Goal: Task Accomplishment & Management: Manage account settings

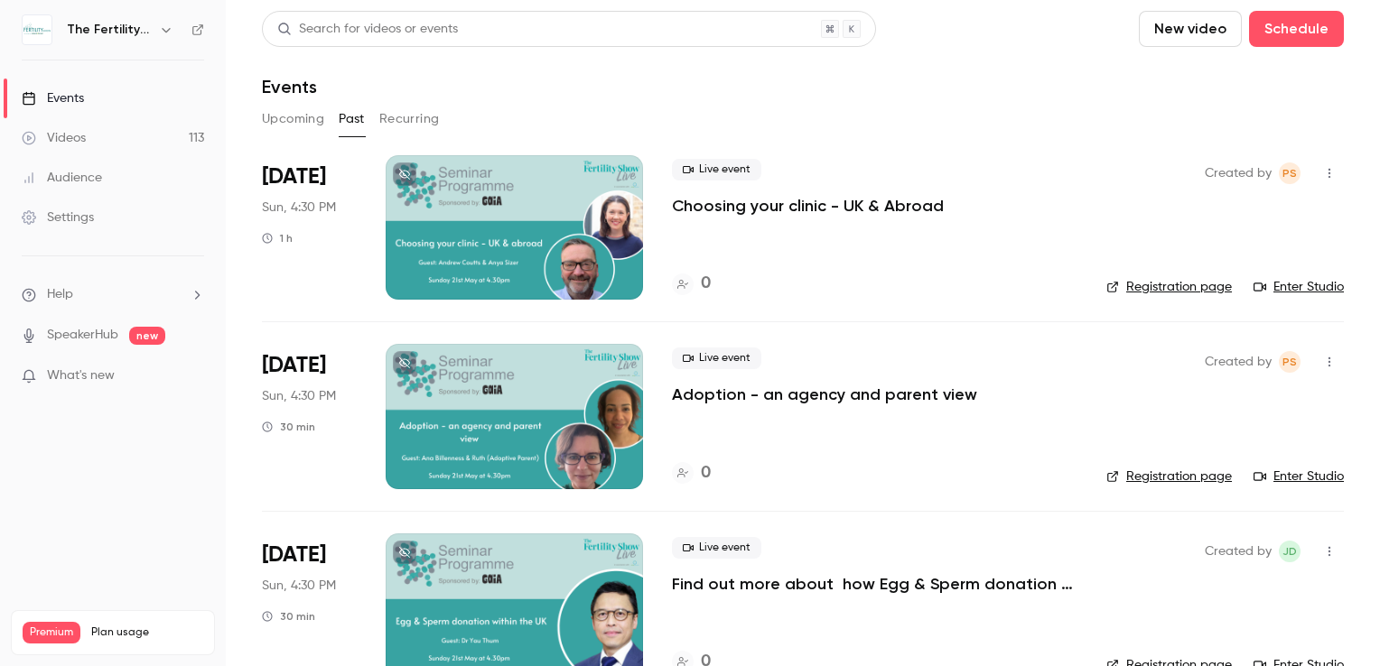
scroll to position [90, 0]
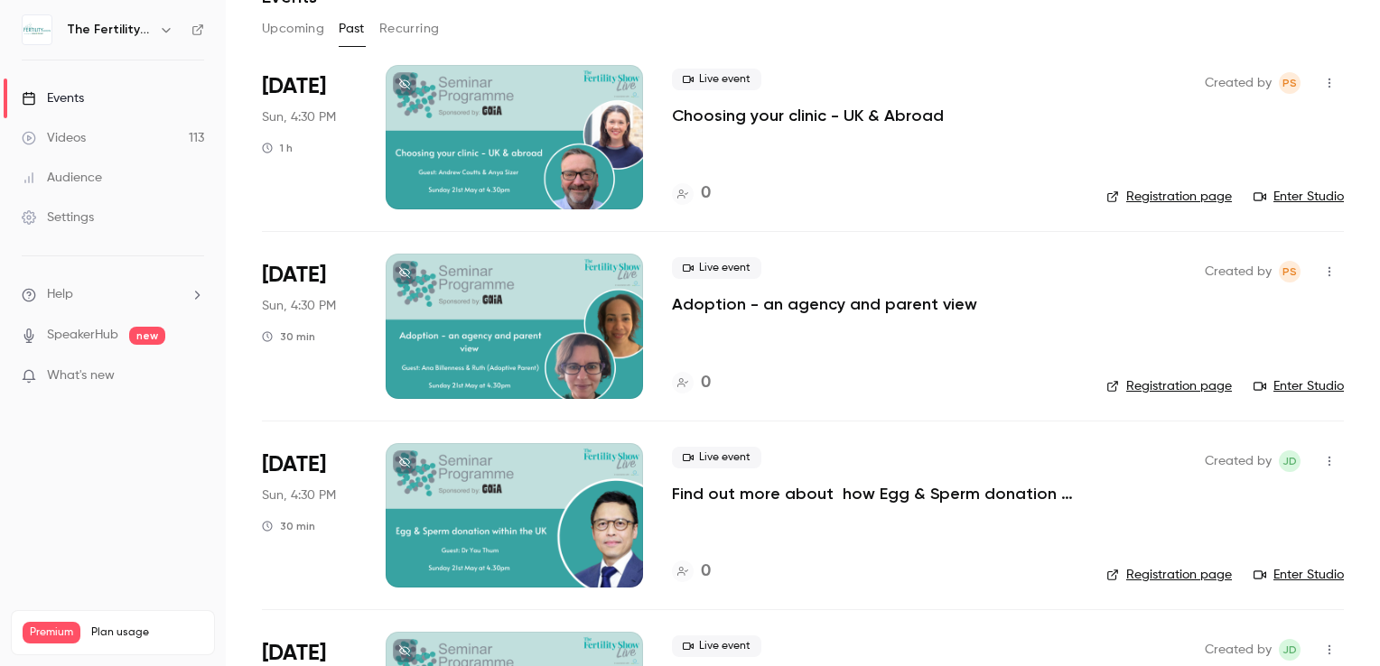
click at [163, 24] on icon "button" at bounding box center [166, 30] width 14 height 14
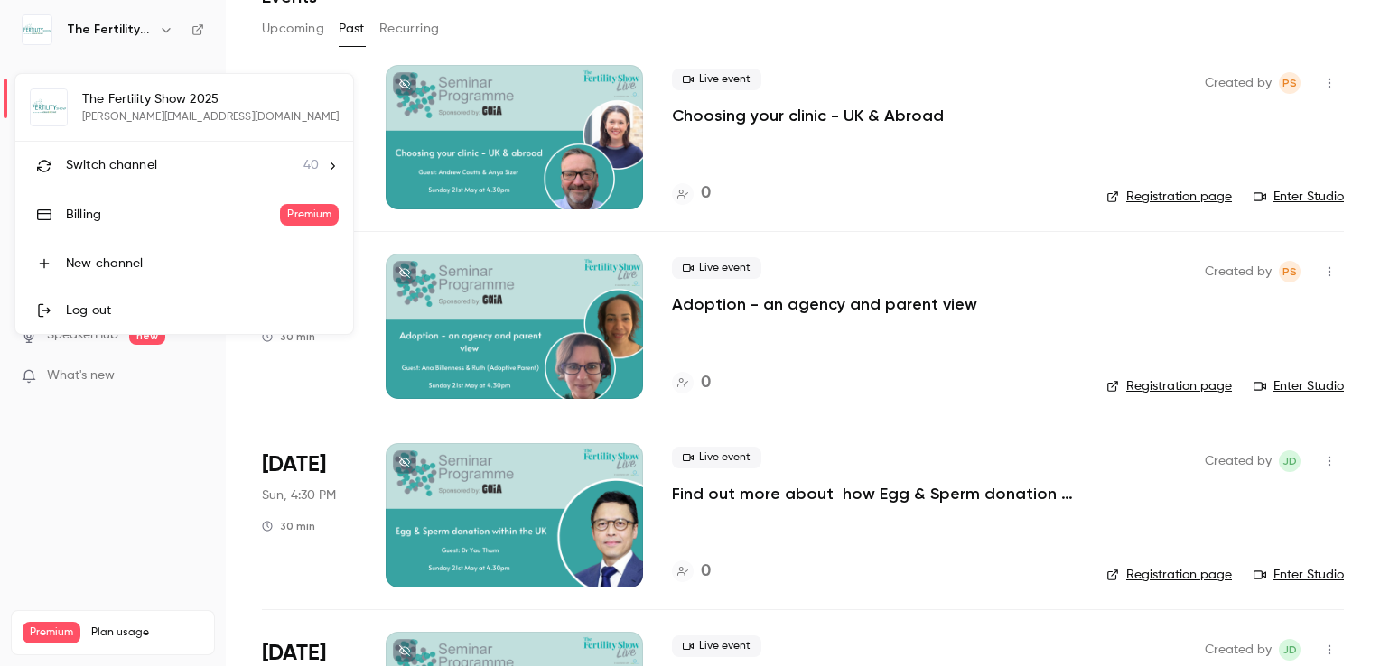
click at [146, 161] on span "Switch channel" at bounding box center [111, 165] width 91 height 19
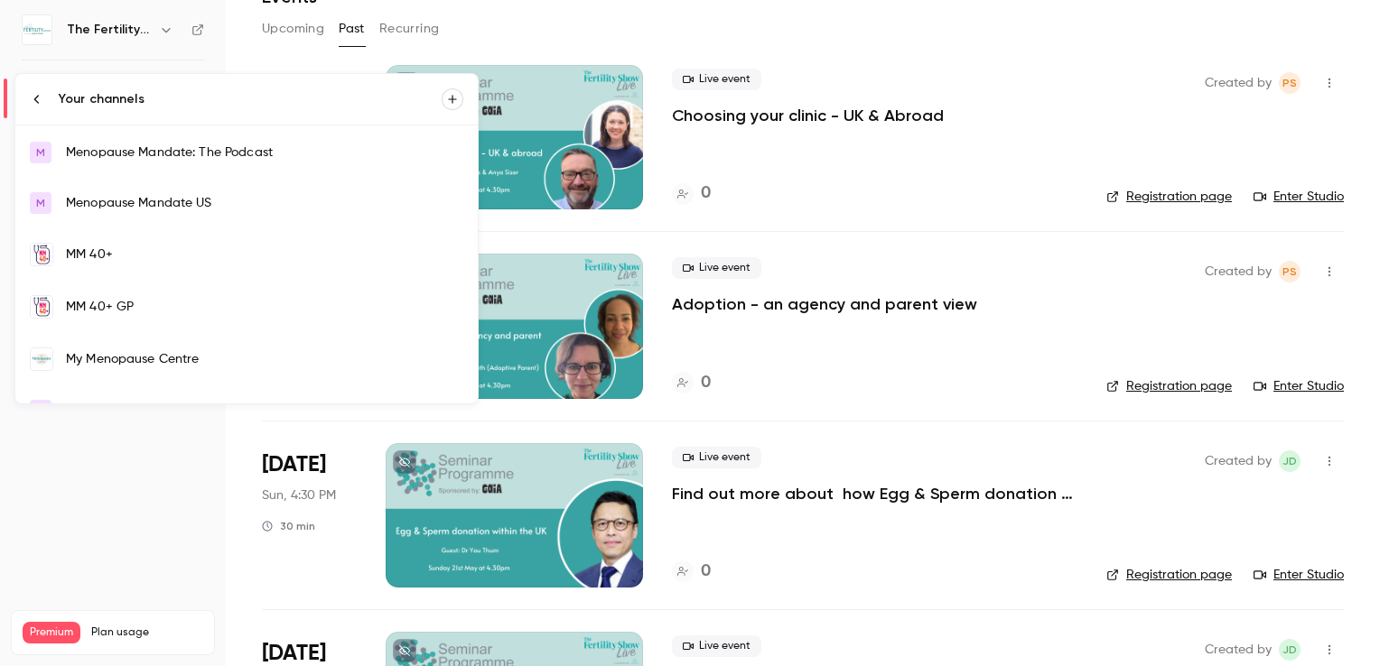
scroll to position [993, 0]
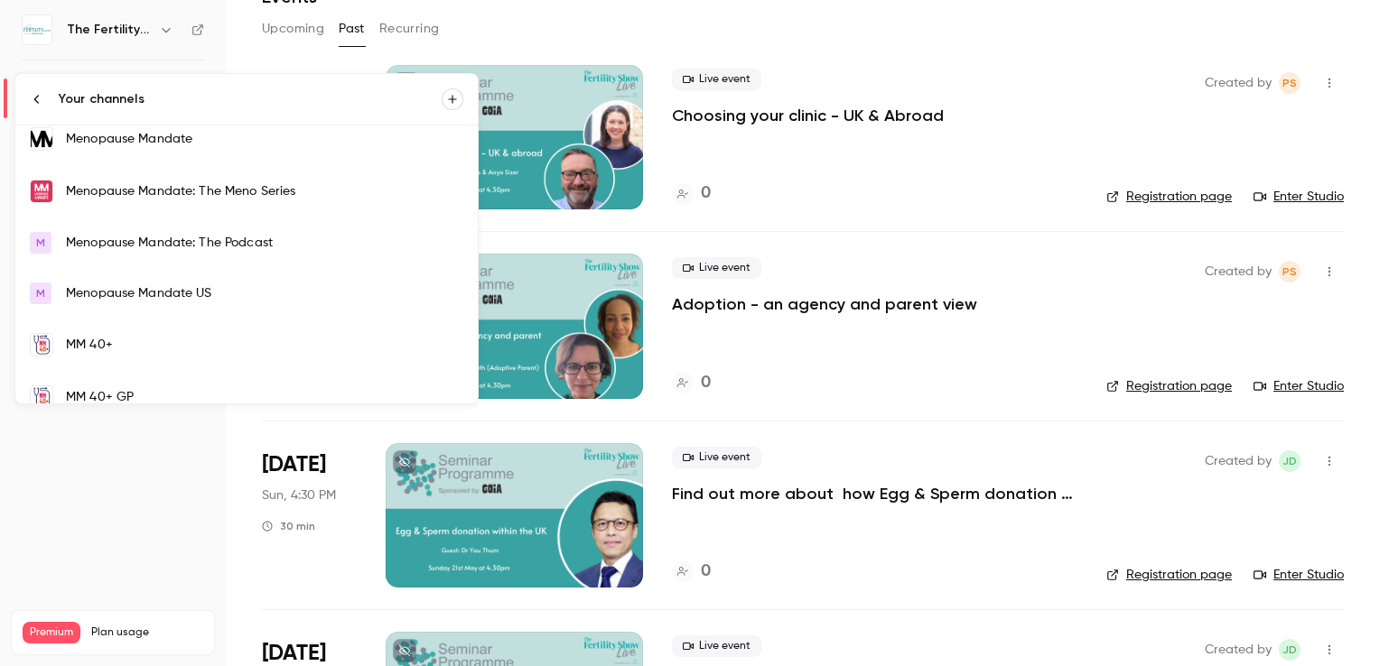
click at [163, 135] on div "Menopause Mandate" at bounding box center [264, 139] width 397 height 18
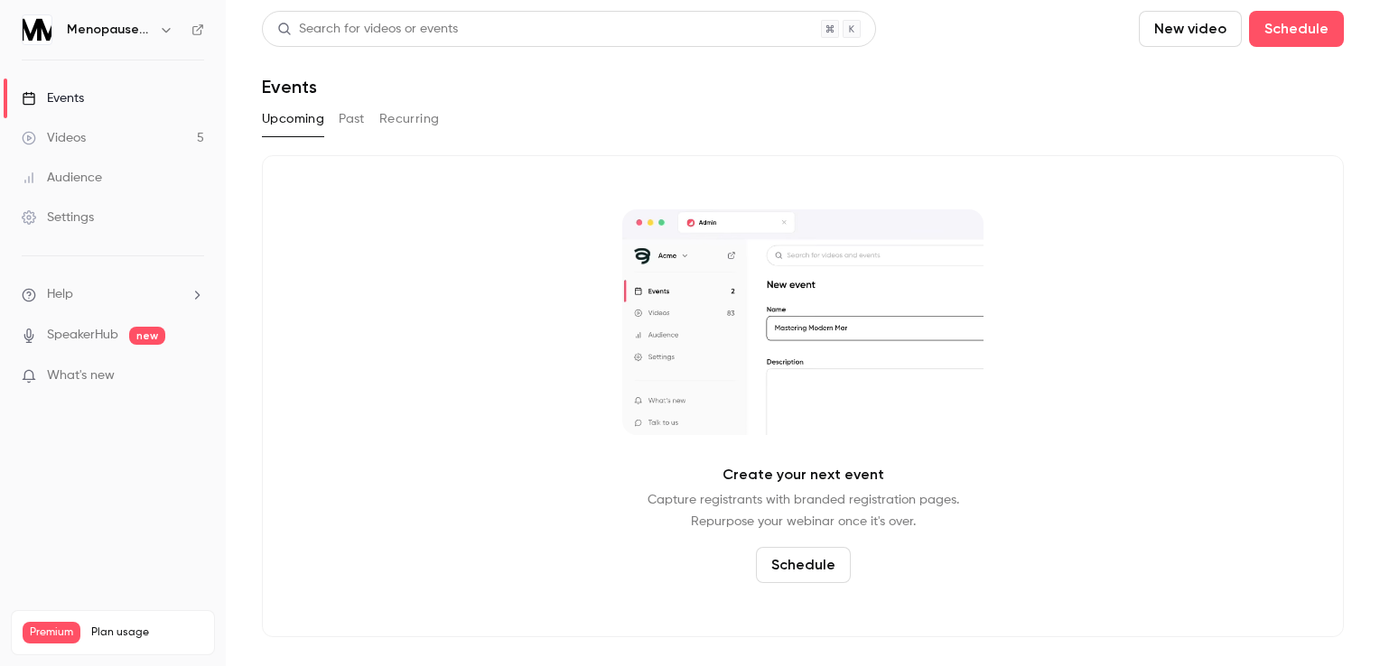
click at [114, 24] on h6 "Menopause Mandate" at bounding box center [109, 30] width 85 height 18
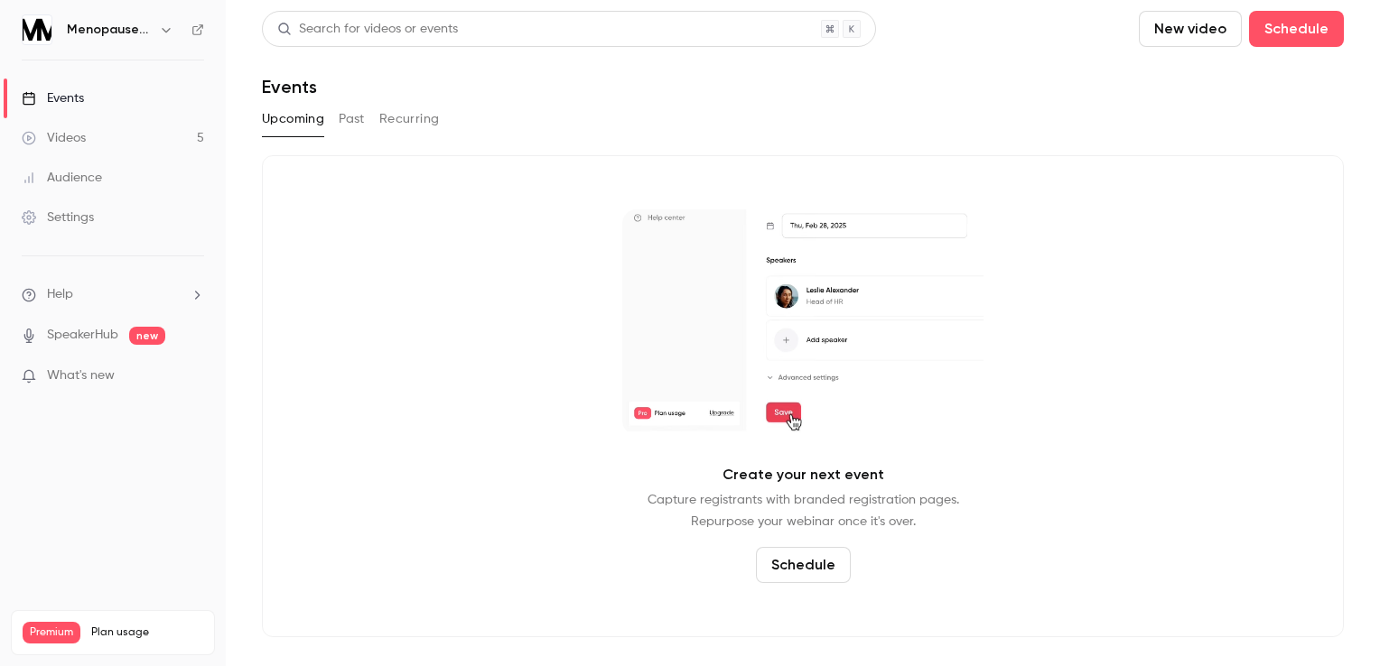
click at [168, 27] on icon "button" at bounding box center [166, 30] width 14 height 14
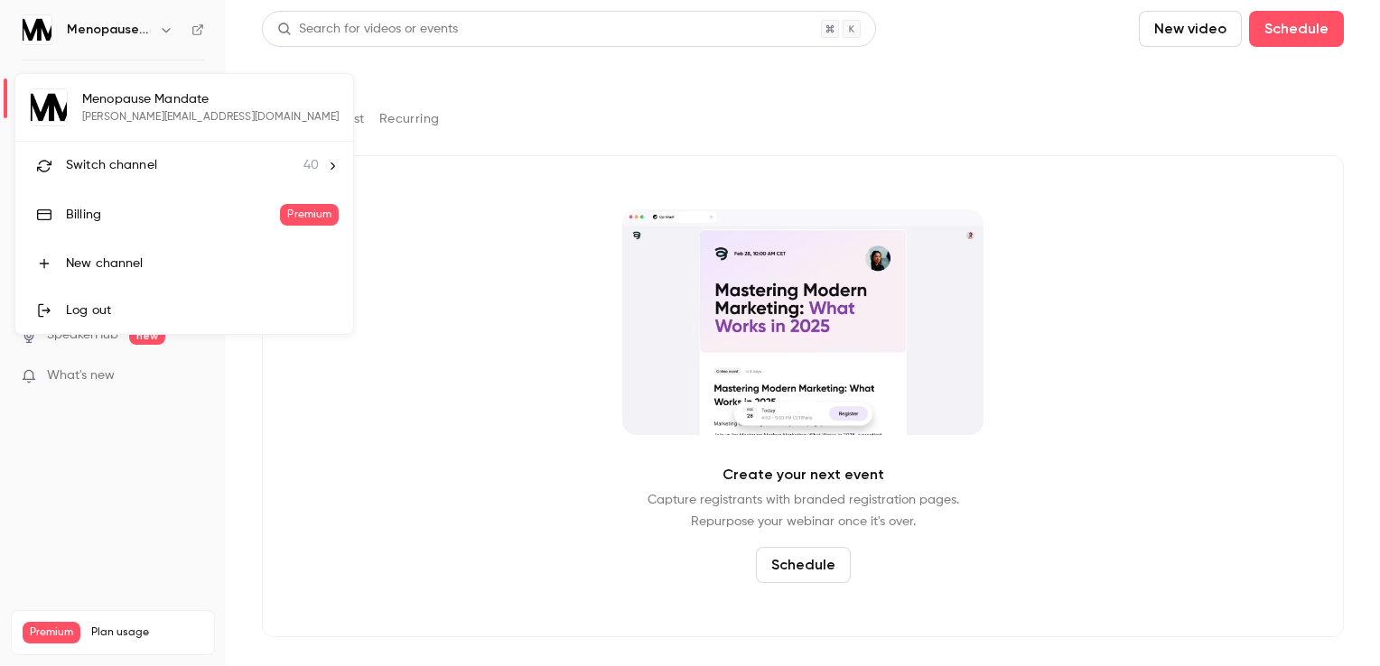
click at [146, 177] on li "Switch channel 40" at bounding box center [184, 166] width 338 height 48
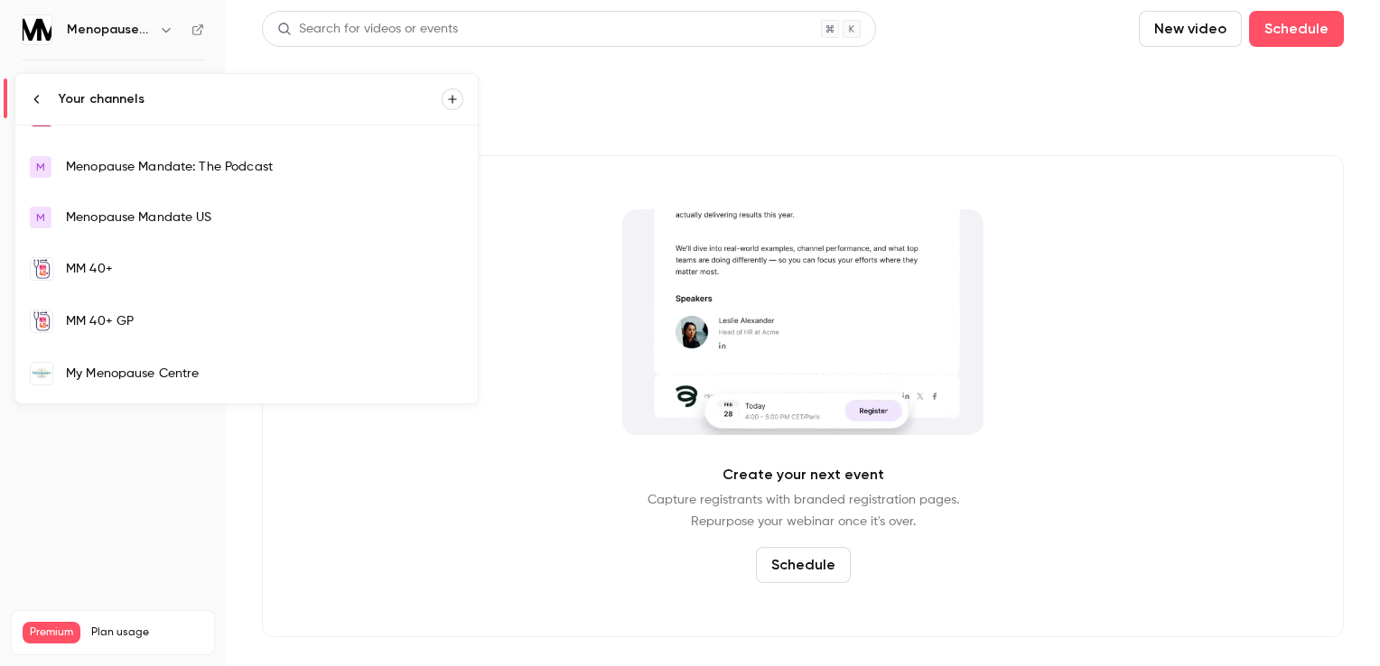
scroll to position [903, 0]
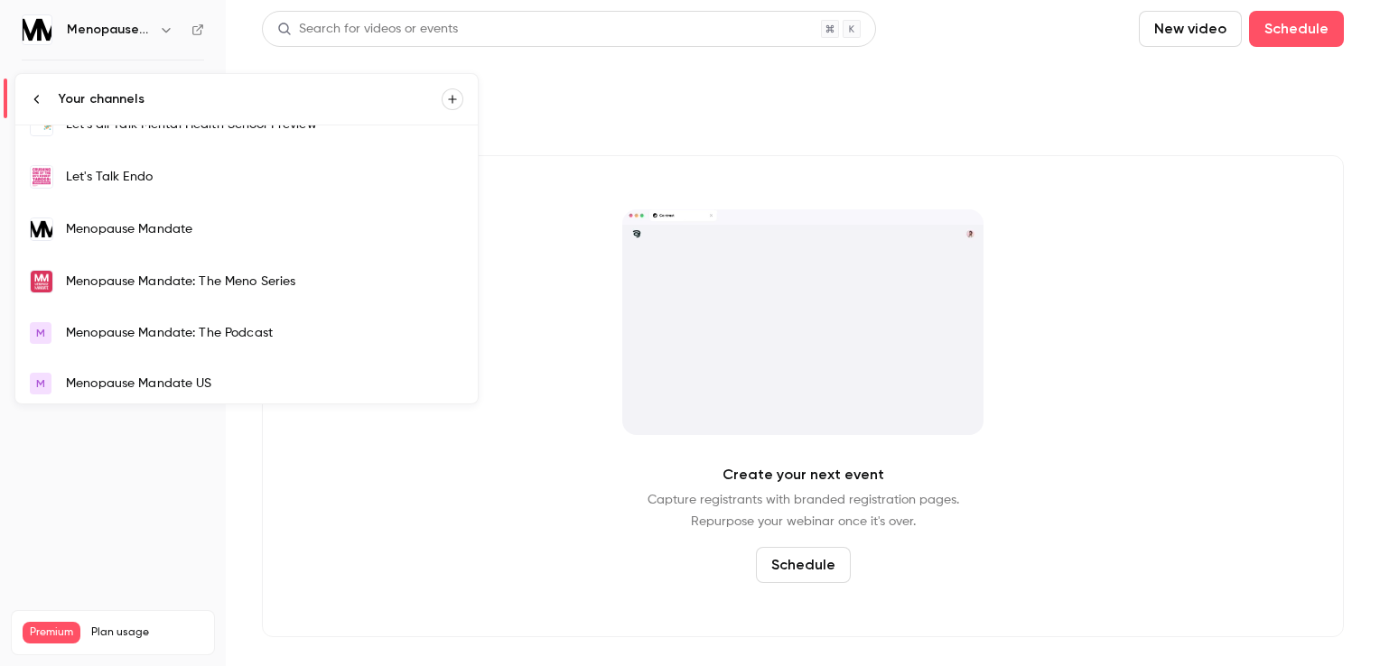
click at [224, 225] on div "Menopause Mandate" at bounding box center [264, 229] width 397 height 18
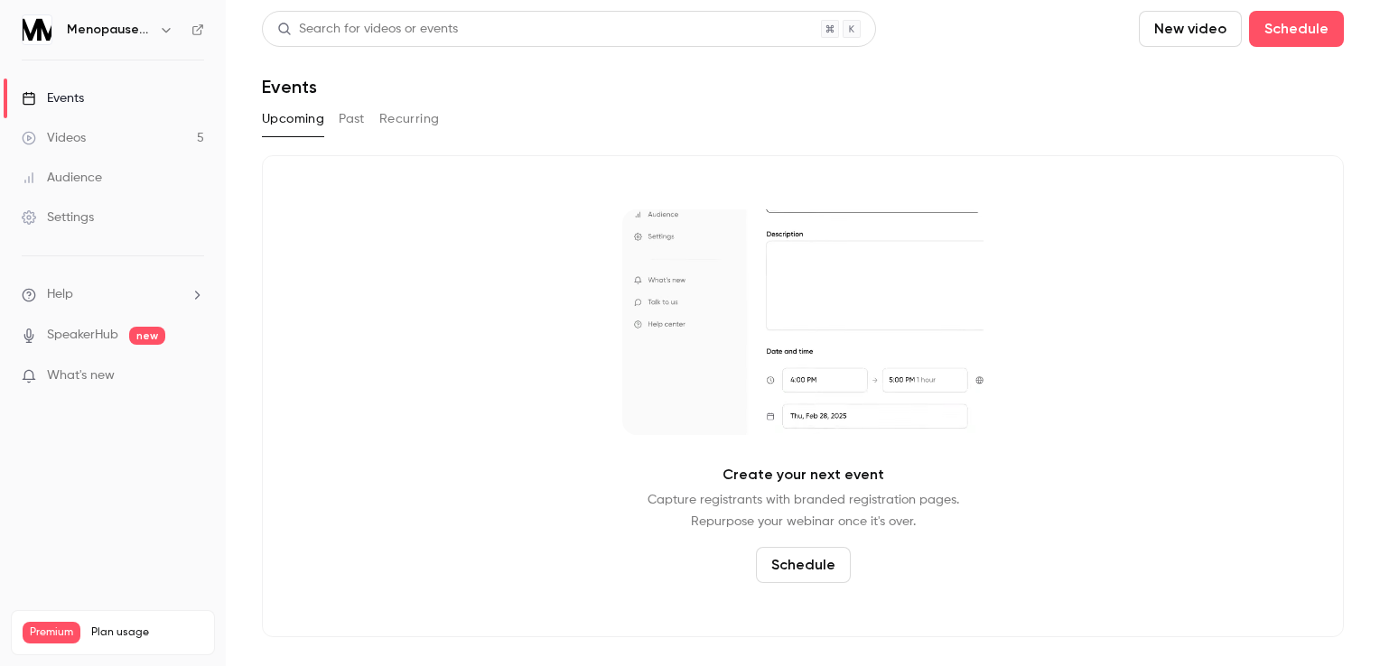
click at [69, 94] on div "Events" at bounding box center [53, 98] width 62 height 18
click at [148, 31] on h6 "Menopause Mandate" at bounding box center [109, 30] width 85 height 18
click at [166, 29] on icon "button" at bounding box center [166, 30] width 14 height 14
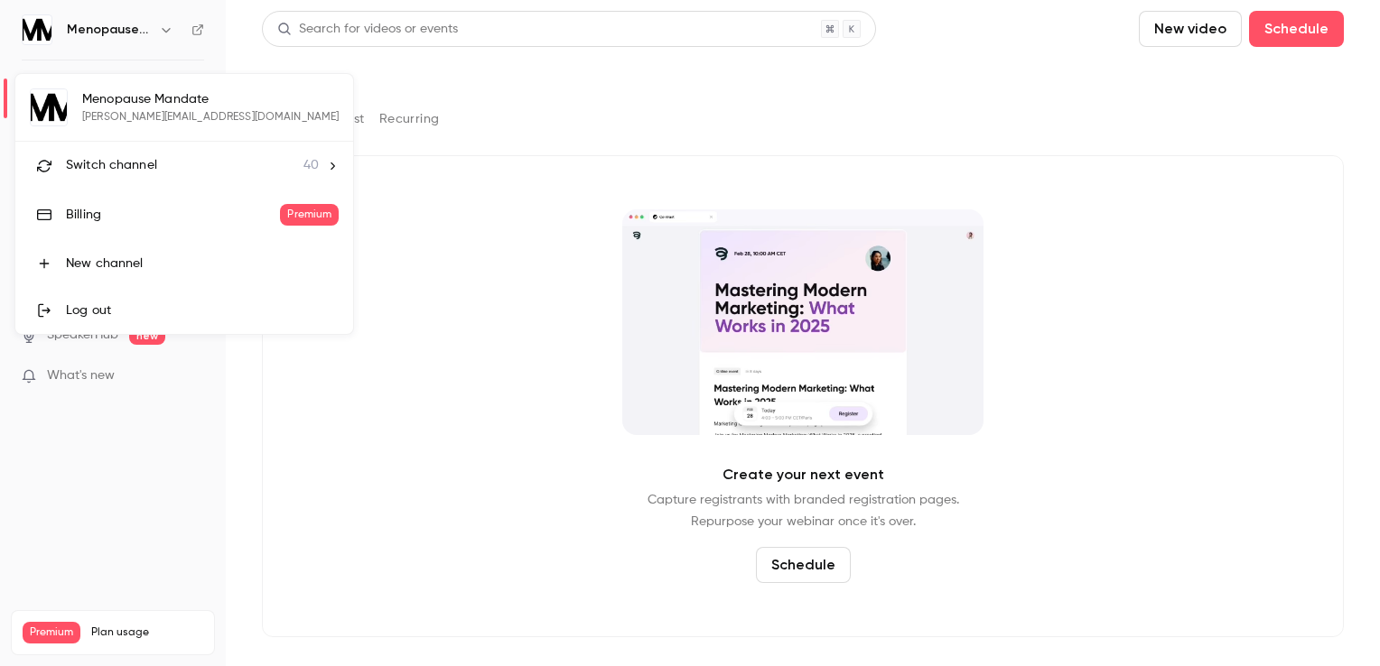
click at [152, 161] on span "Switch channel" at bounding box center [111, 165] width 91 height 19
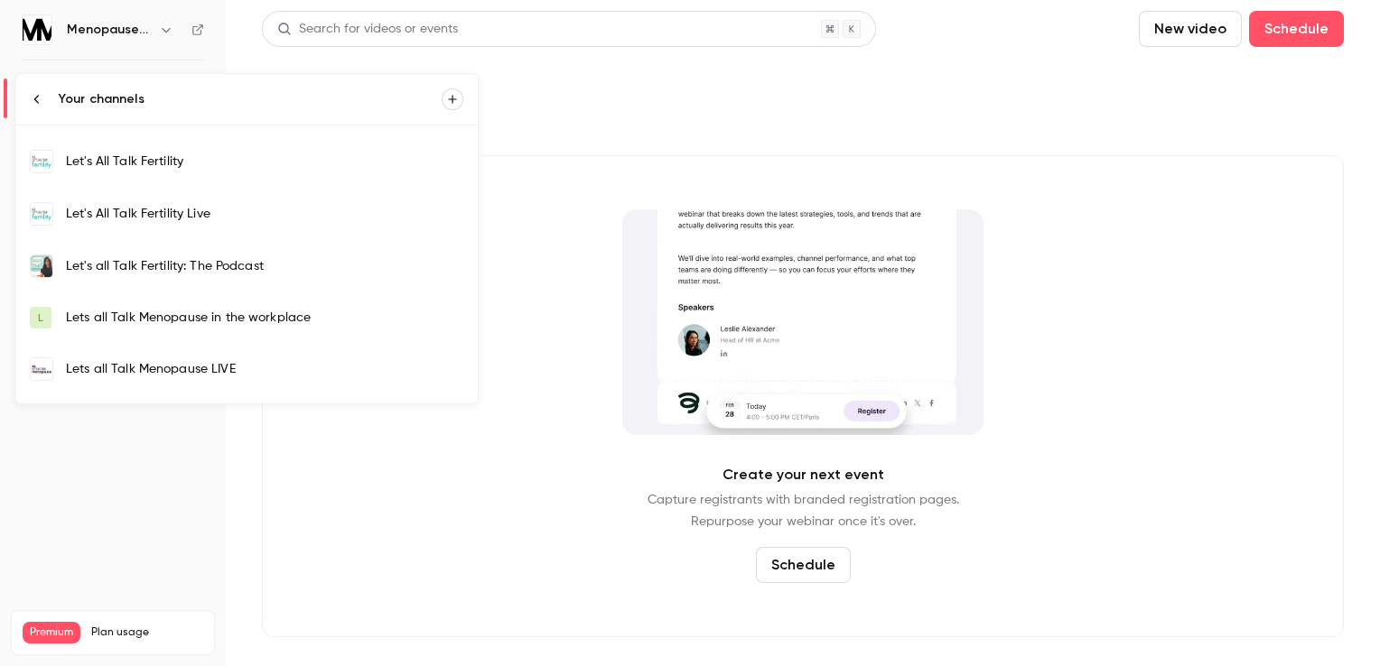
scroll to position [452, 0]
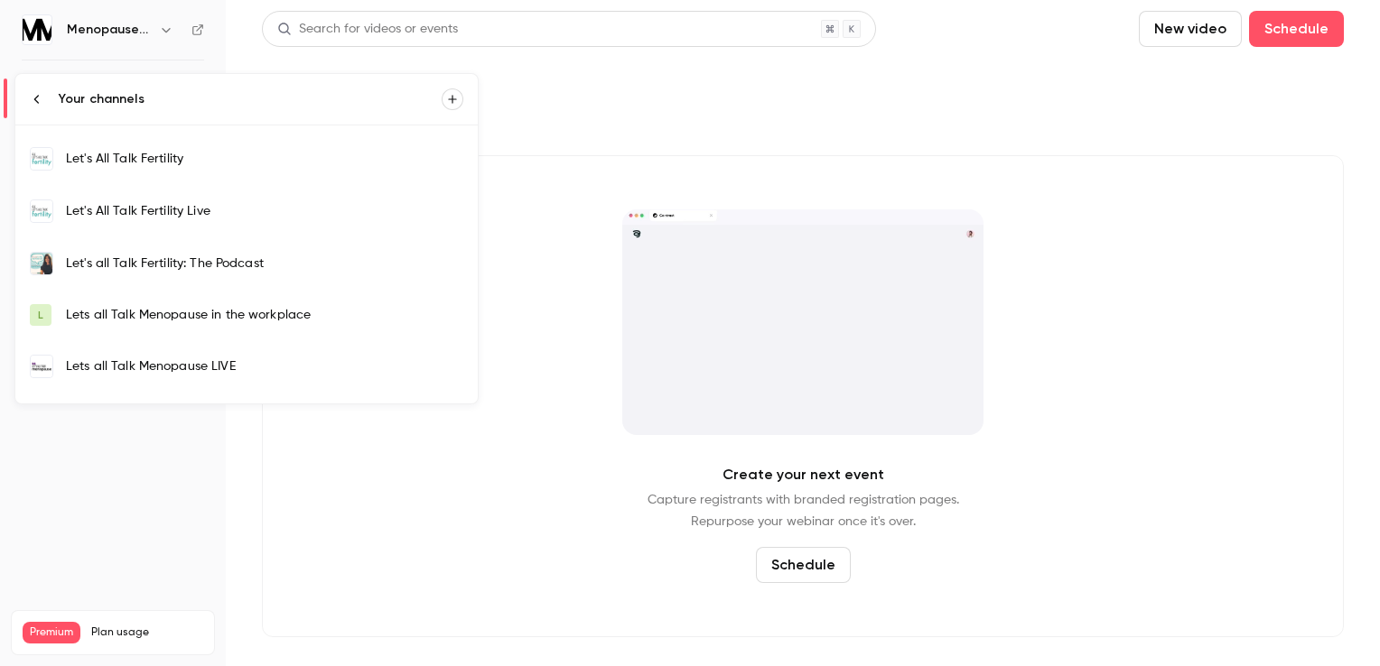
click at [232, 363] on div "Lets all Talk Menopause LIVE" at bounding box center [264, 367] width 397 height 18
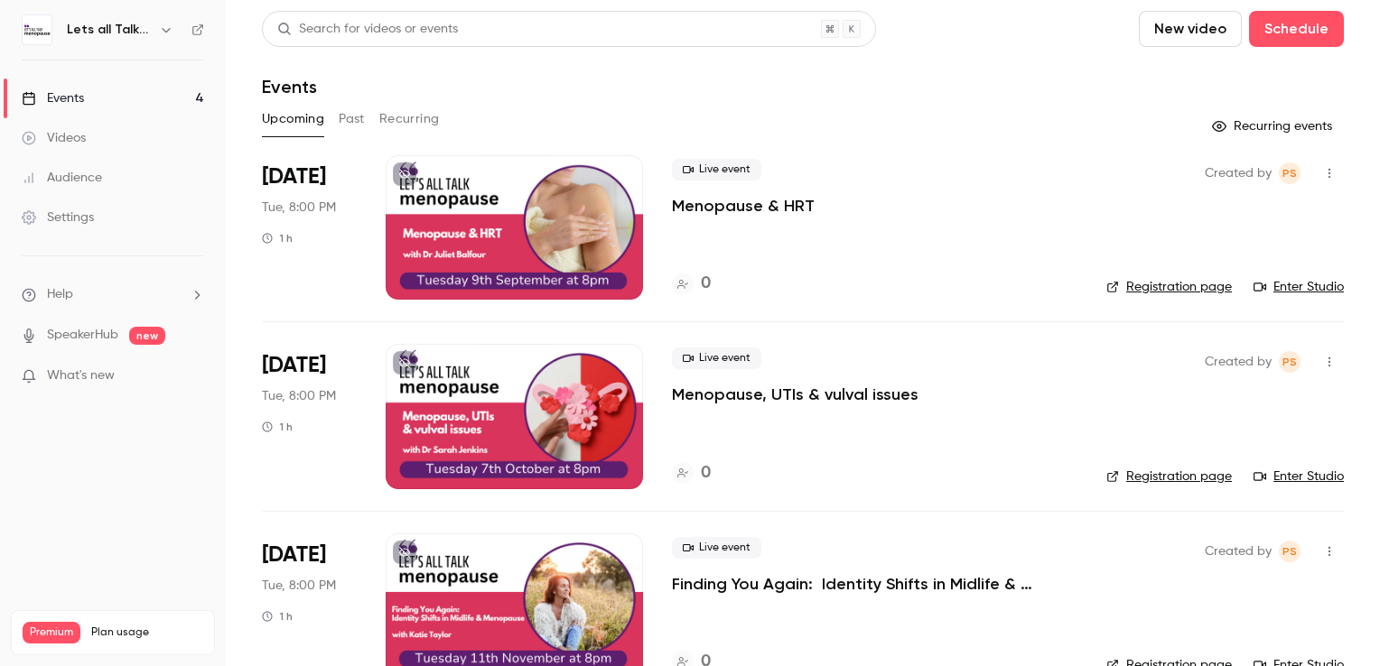
click at [488, 252] on div at bounding box center [514, 227] width 257 height 144
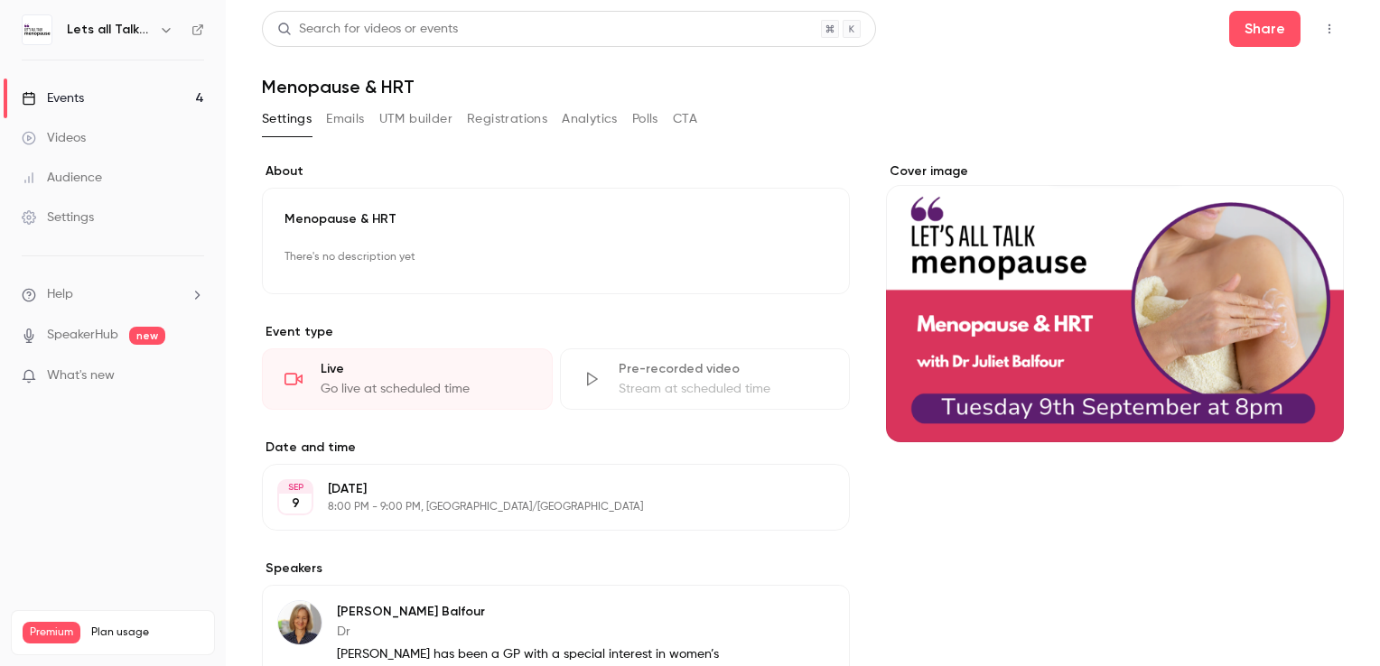
click at [787, 253] on button "Edit" at bounding box center [795, 258] width 66 height 29
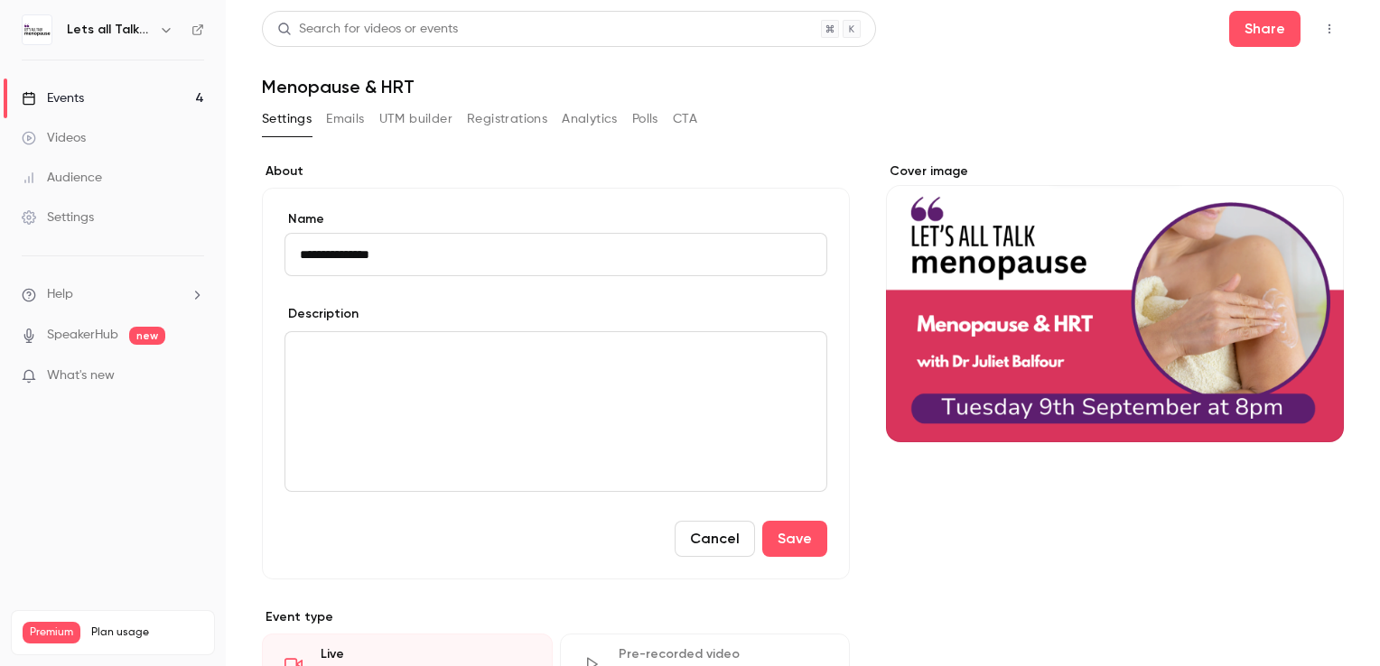
click at [437, 373] on div "editor" at bounding box center [555, 411] width 541 height 159
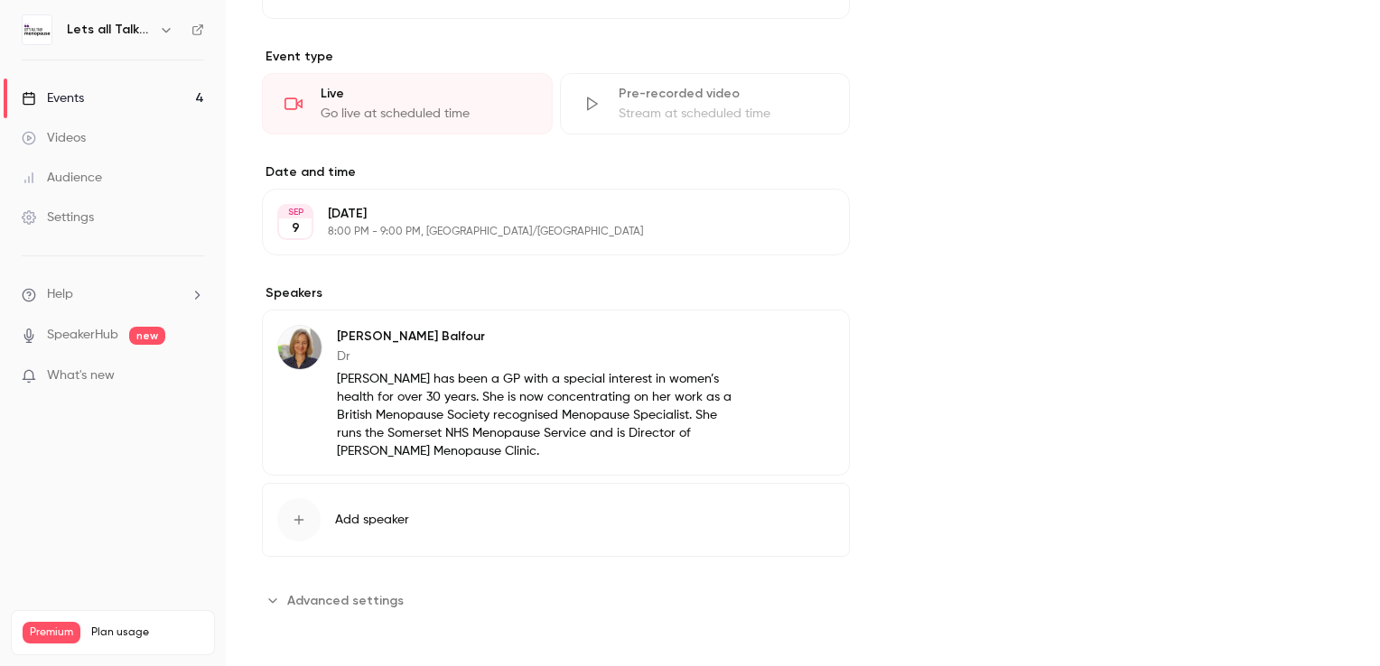
scroll to position [19, 0]
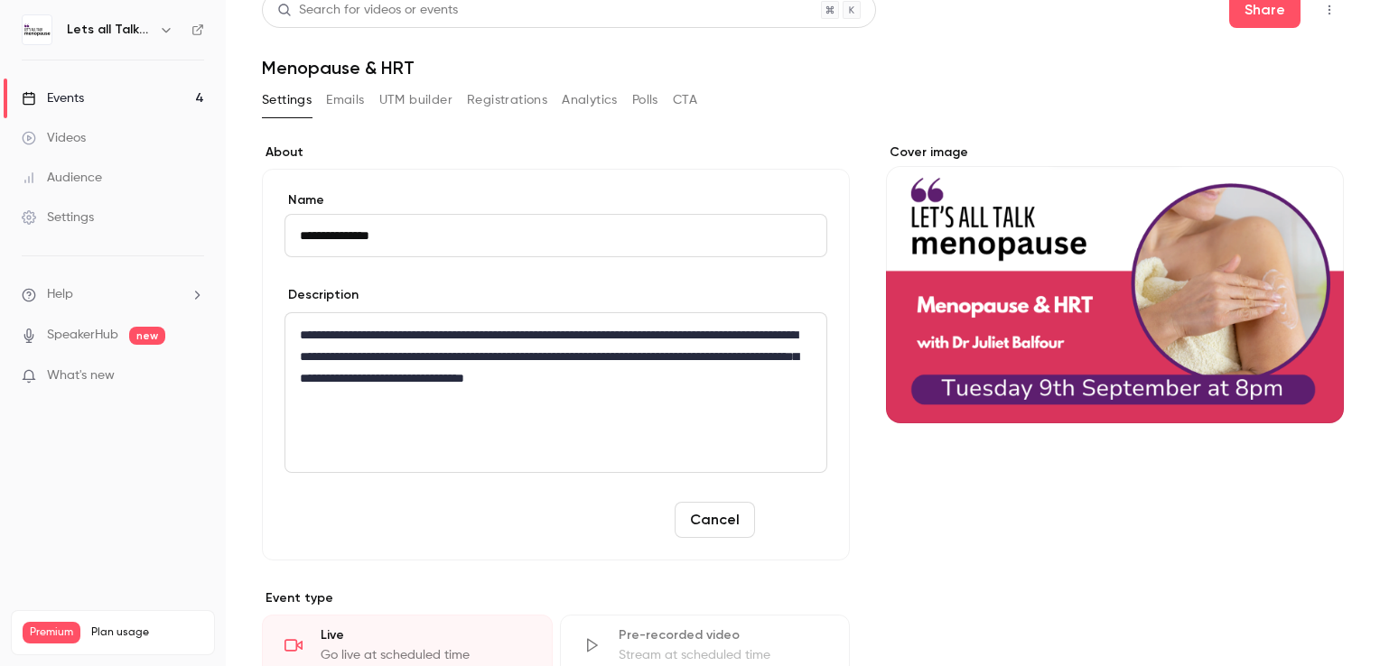
click at [798, 516] on button "Save" at bounding box center [794, 520] width 65 height 36
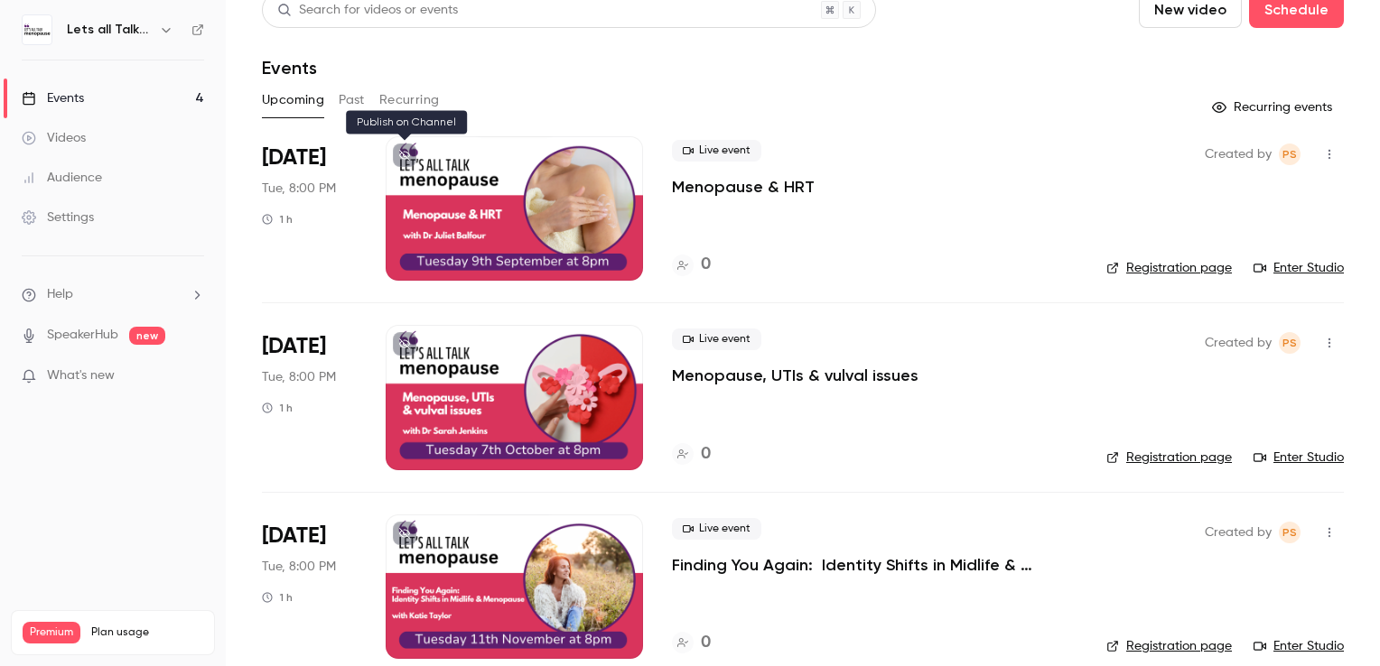
click at [402, 151] on icon at bounding box center [404, 155] width 11 height 11
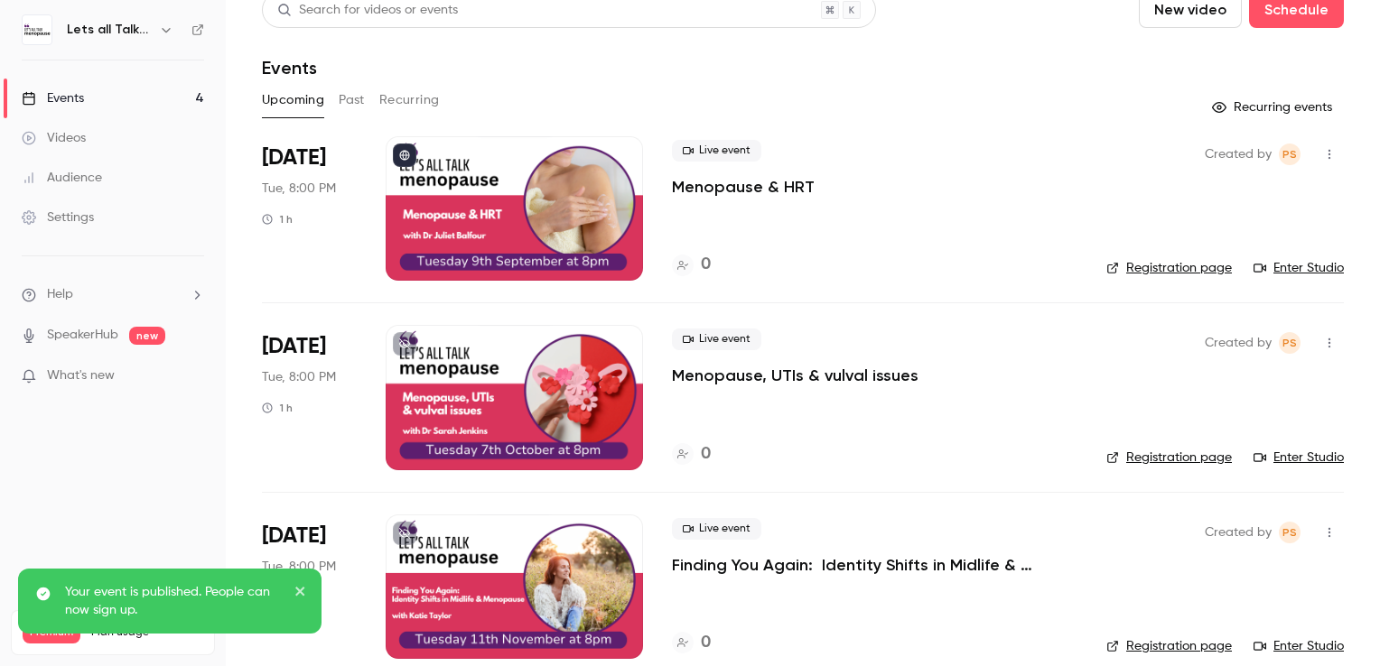
click at [499, 403] on div at bounding box center [514, 397] width 257 height 144
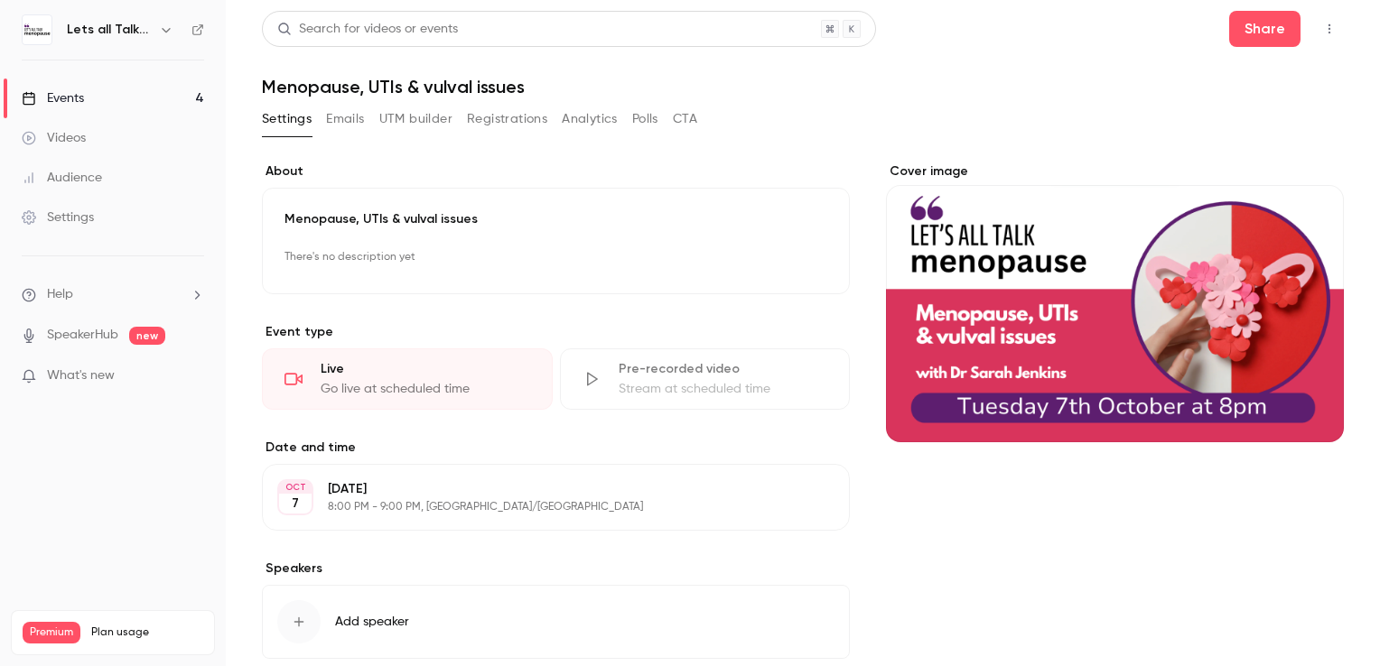
click at [806, 251] on button "Edit" at bounding box center [795, 258] width 66 height 29
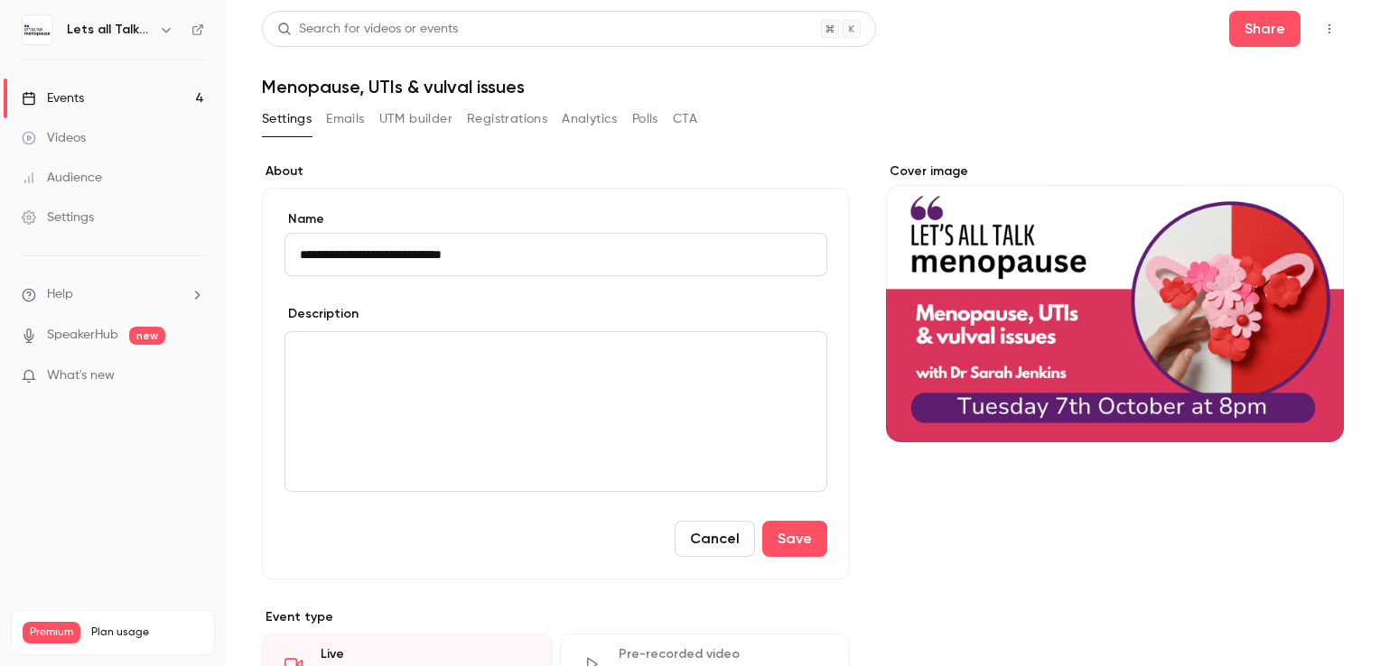
click at [500, 362] on p "editor" at bounding box center [556, 354] width 512 height 22
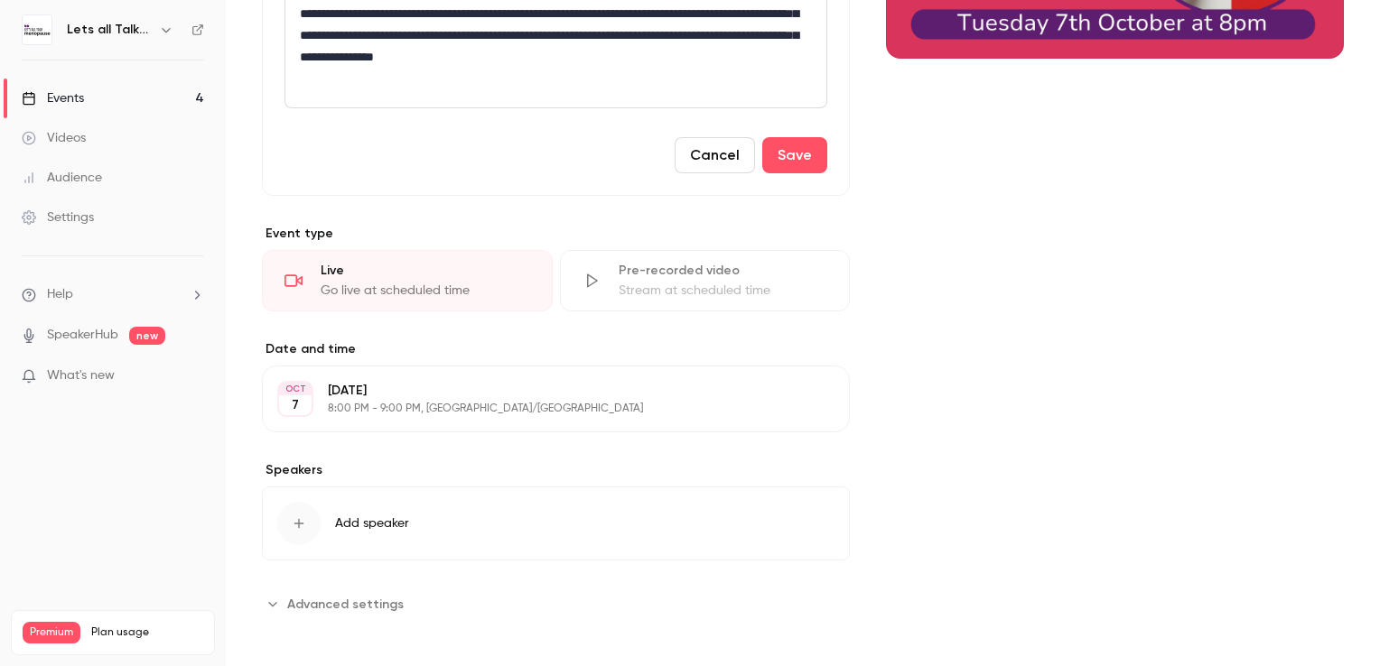
scroll to position [387, 0]
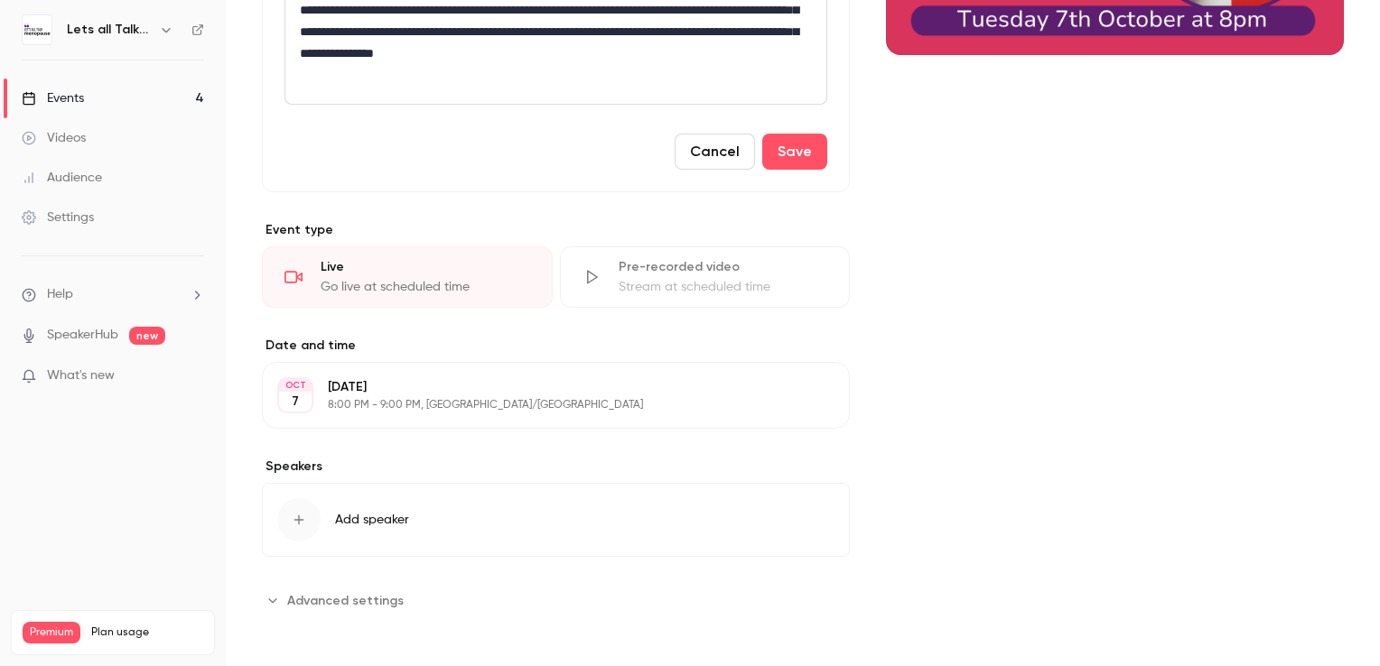
click at [281, 515] on div "button" at bounding box center [298, 520] width 43 height 43
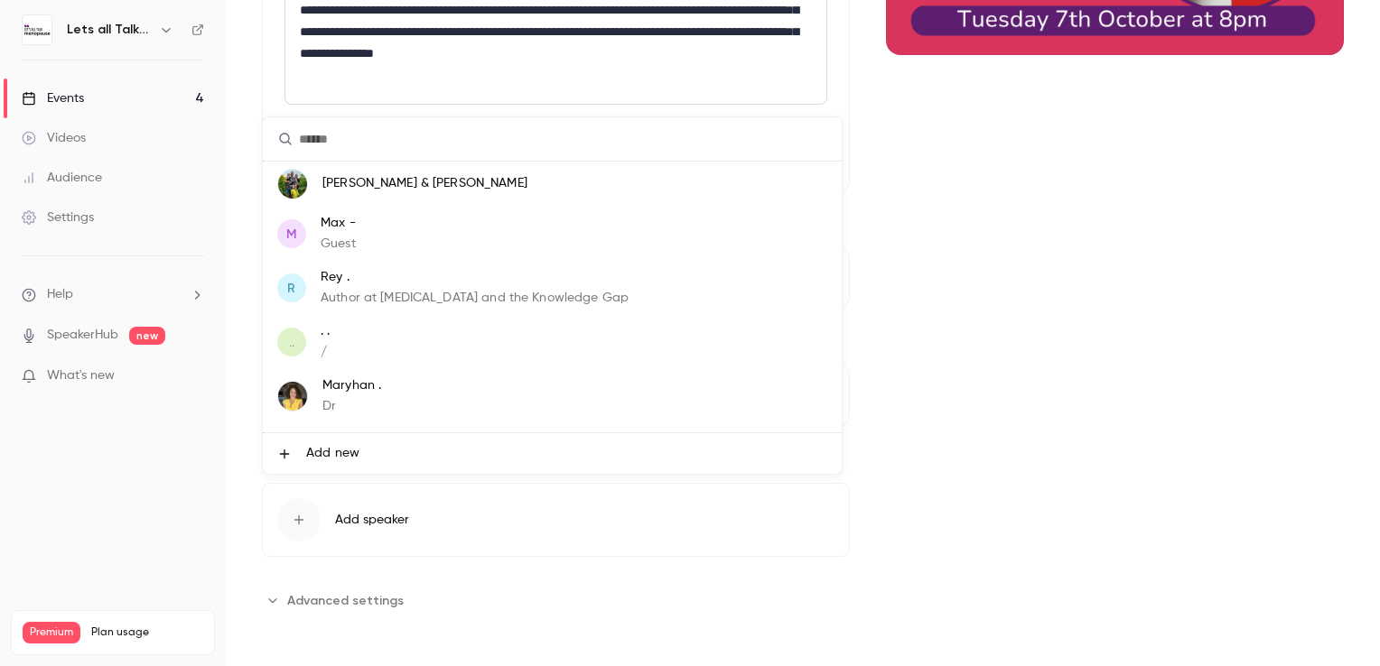
click at [285, 453] on icon at bounding box center [284, 454] width 14 height 14
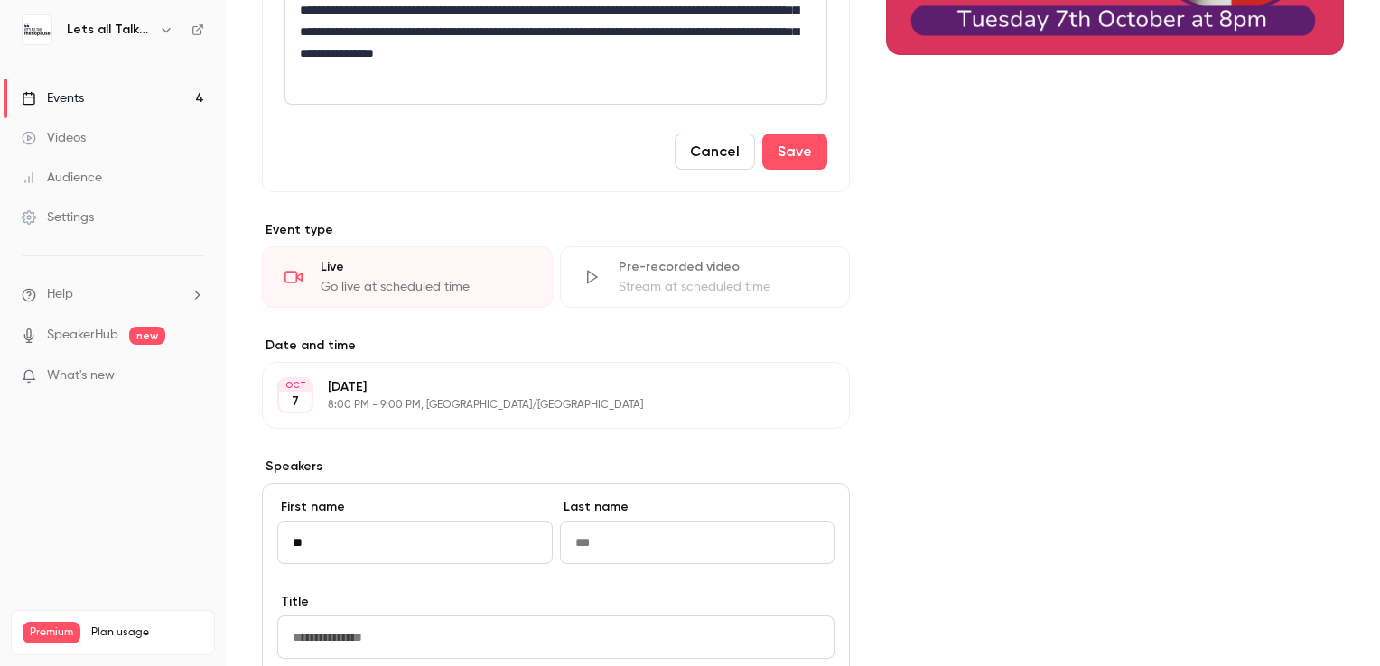
type input "*"
type input "*****"
click at [588, 541] on input "Last name" at bounding box center [697, 542] width 275 height 43
type input "*******"
click at [561, 638] on input "Title" at bounding box center [555, 637] width 557 height 43
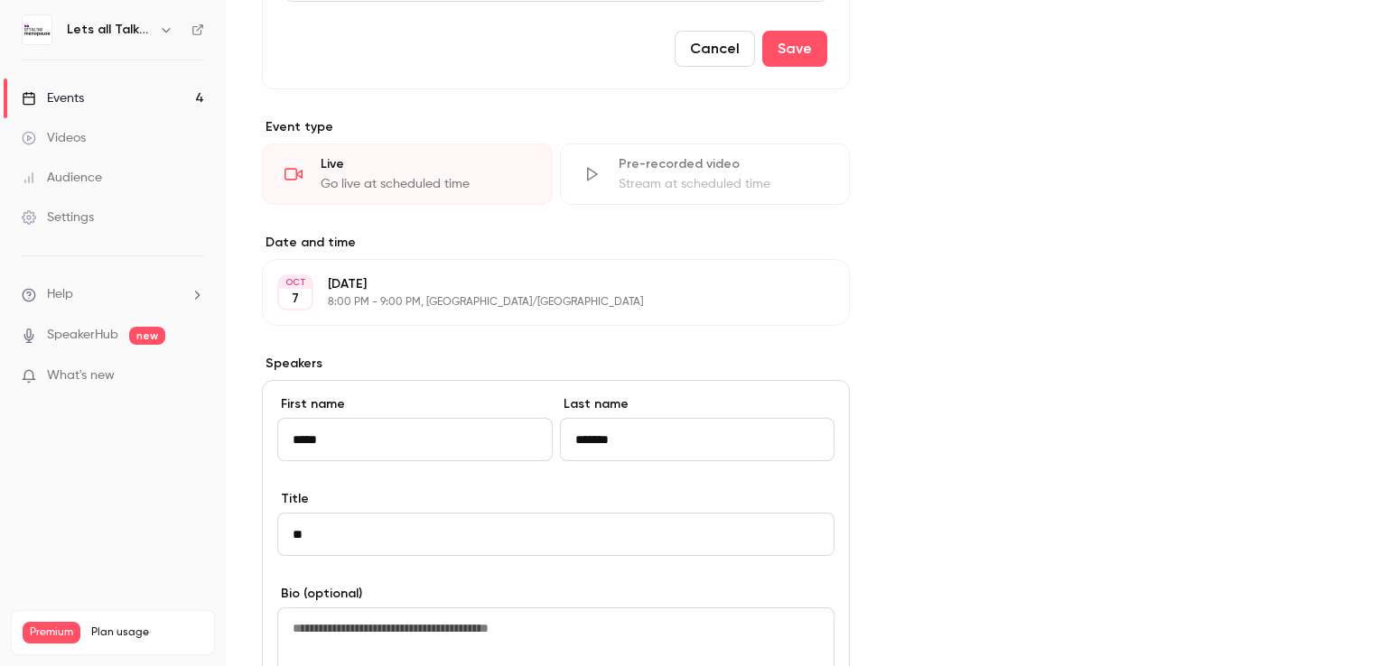
scroll to position [568, 0]
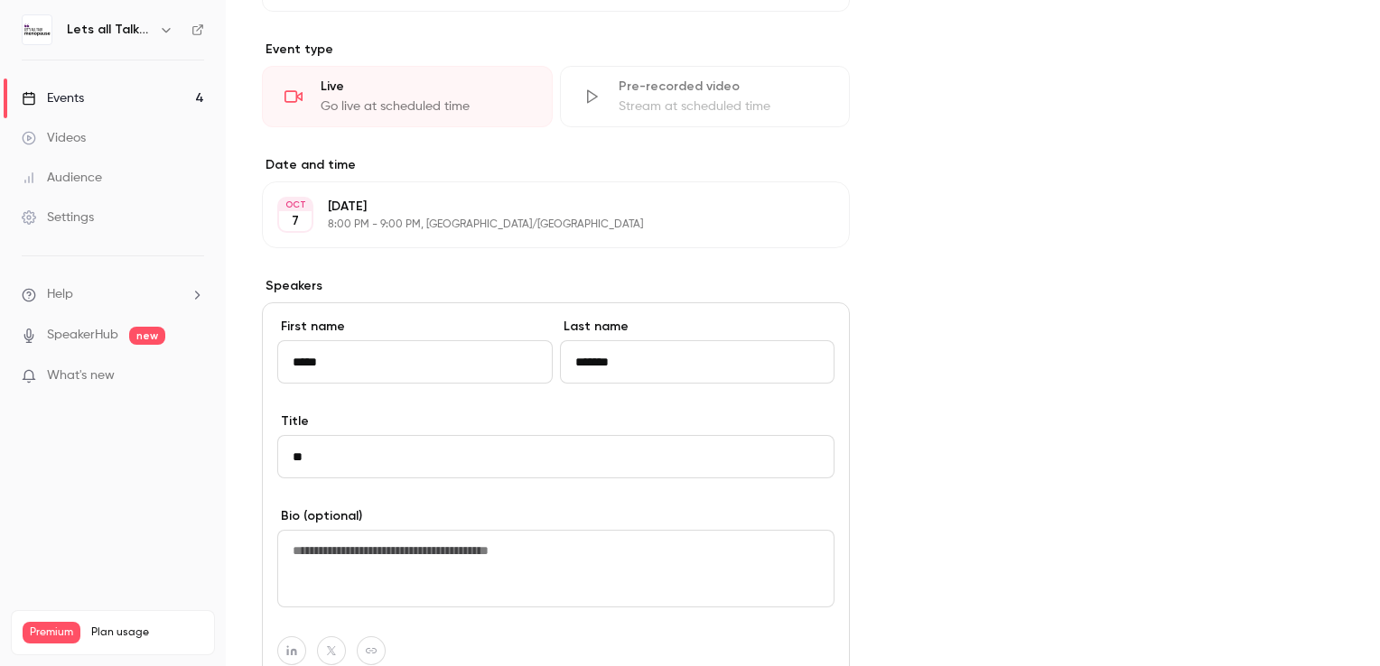
type input "**"
click at [522, 566] on textarea at bounding box center [555, 569] width 557 height 78
paste textarea "**********"
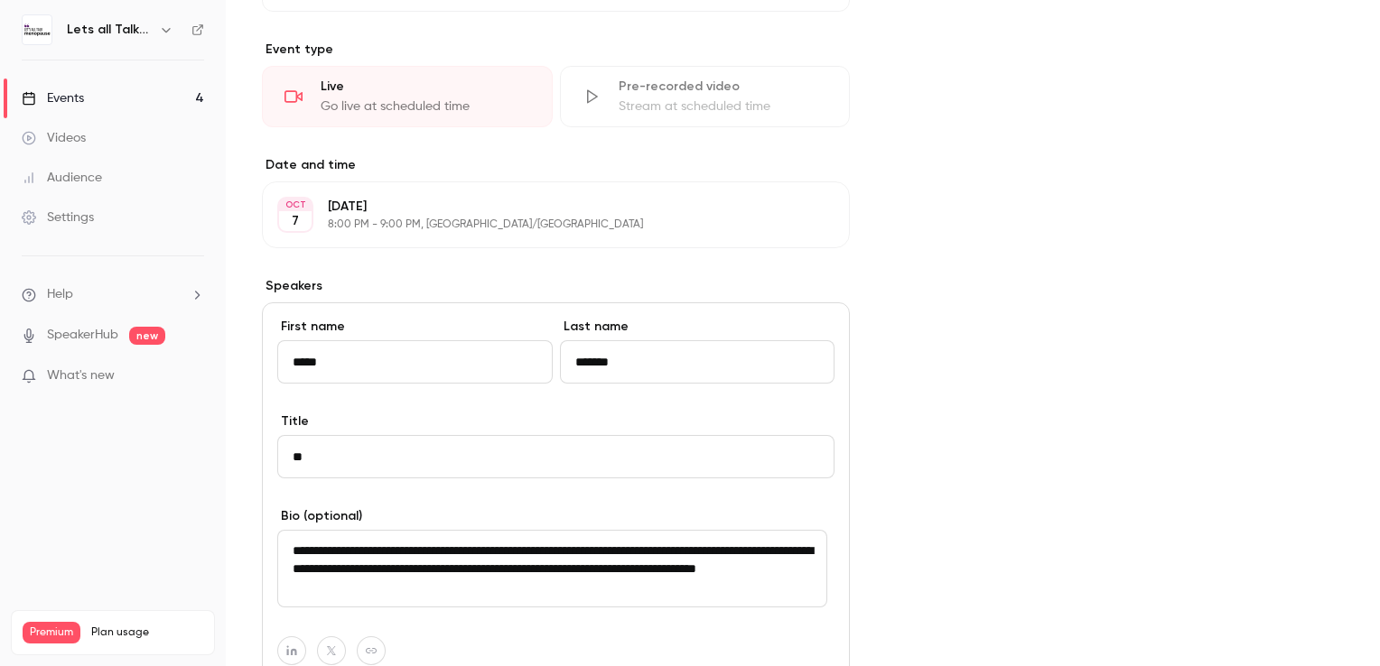
type textarea "**********"
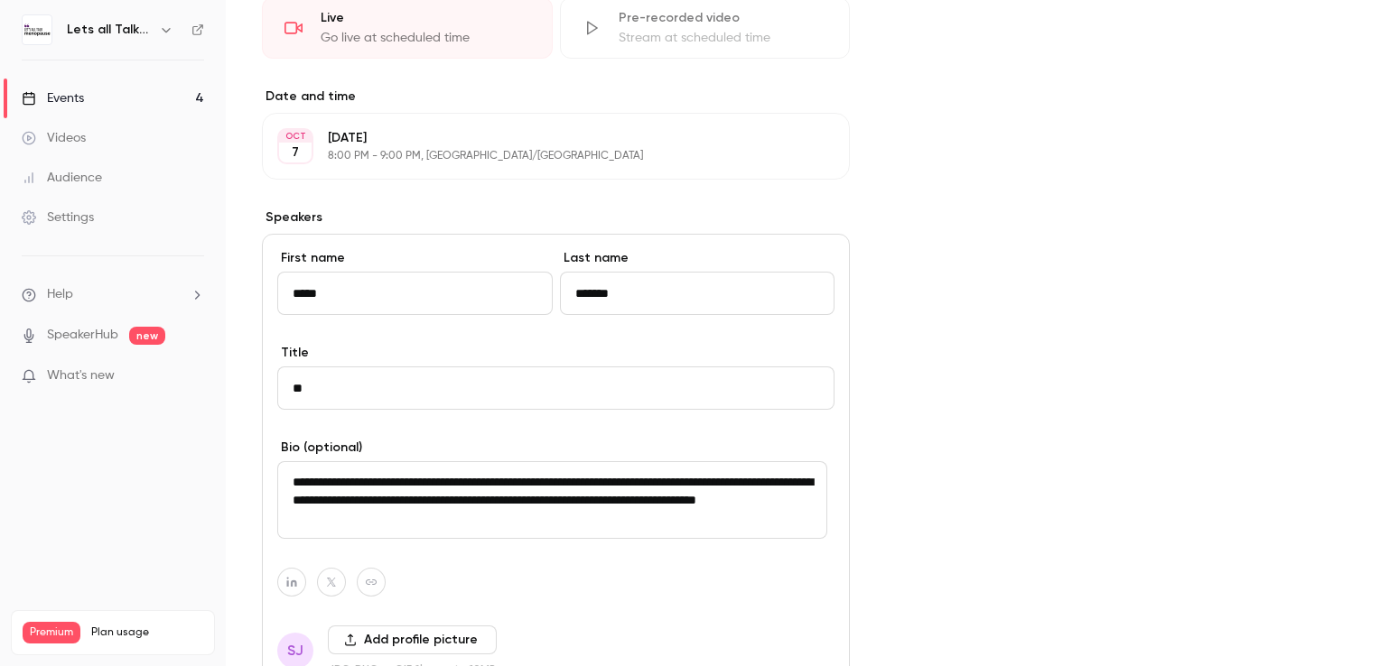
scroll to position [836, 0]
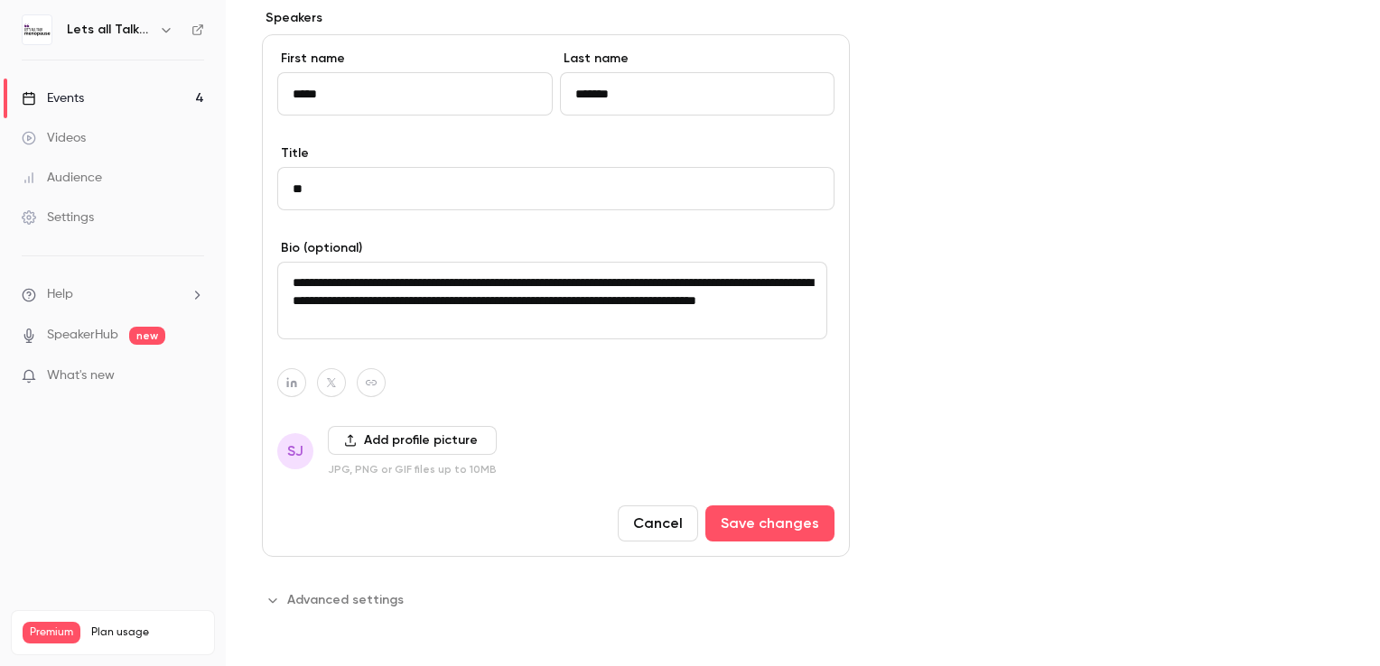
click at [364, 440] on button "Add profile picture" at bounding box center [412, 440] width 169 height 29
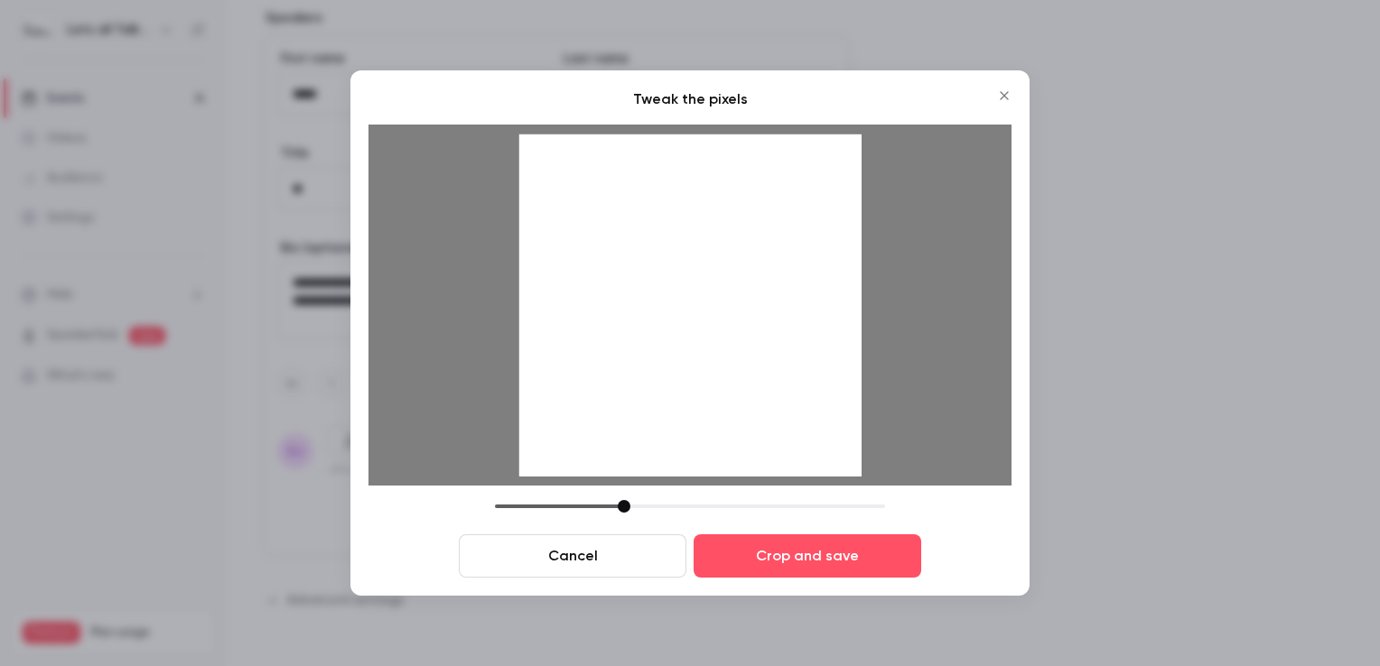
click at [806, 560] on button "Crop and save" at bounding box center [808, 556] width 228 height 43
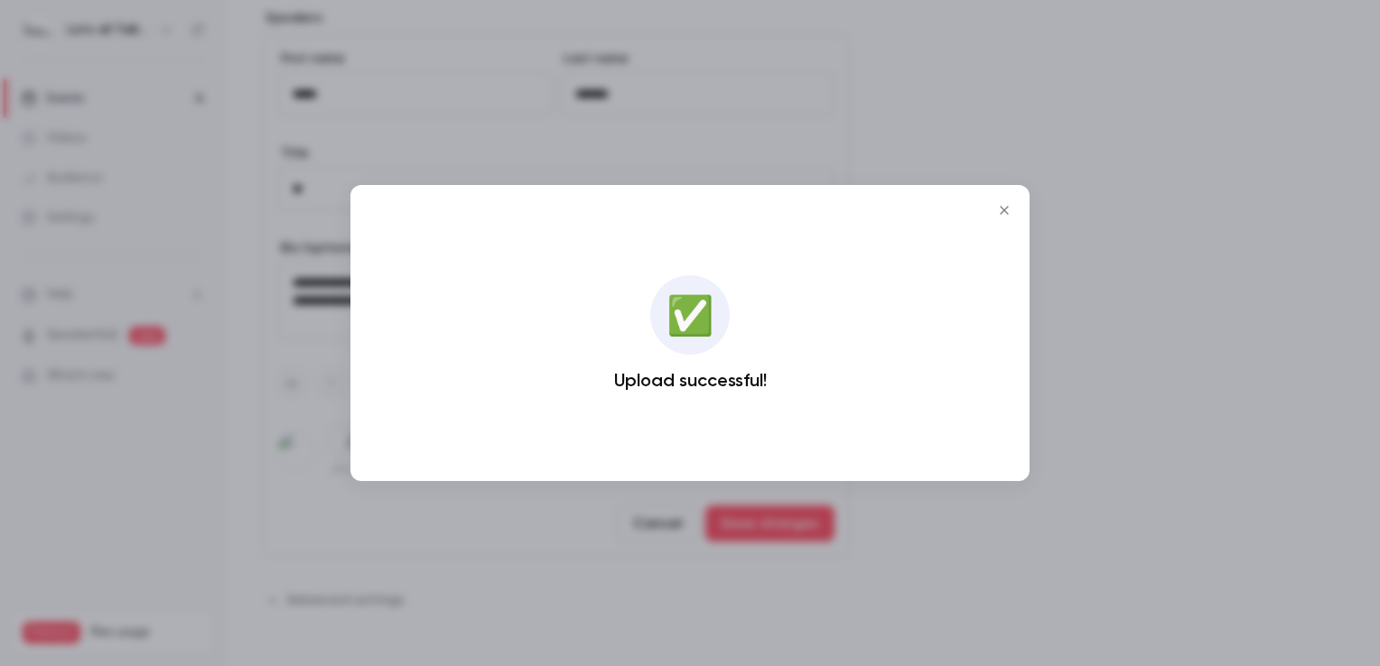
click at [1007, 210] on icon "Close" at bounding box center [1004, 210] width 22 height 14
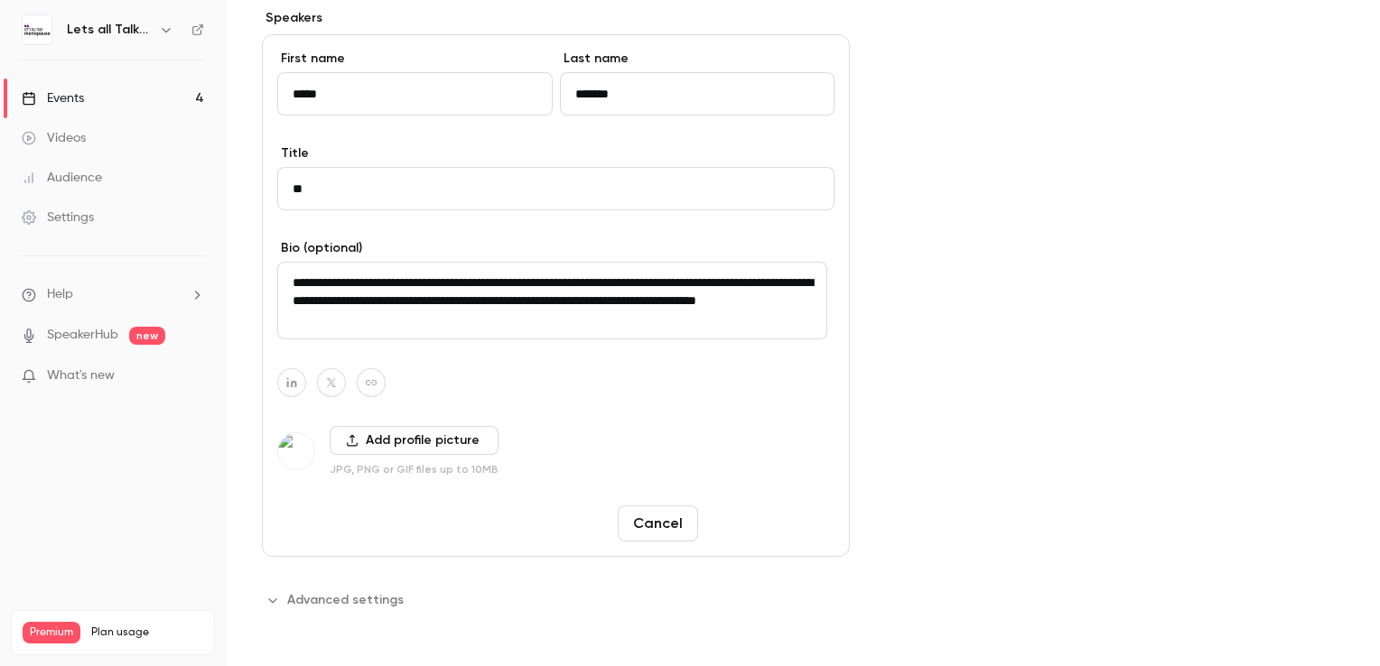
click at [799, 529] on button "Save changes" at bounding box center [769, 524] width 129 height 36
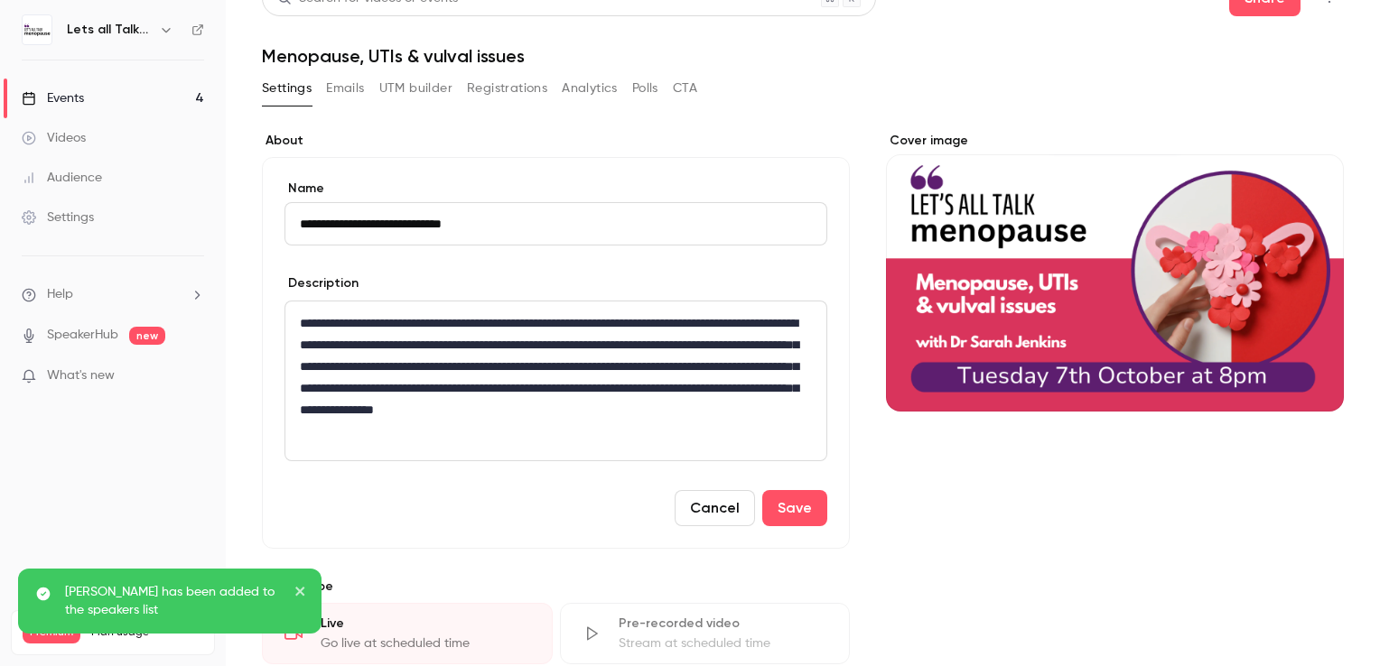
scroll to position [0, 0]
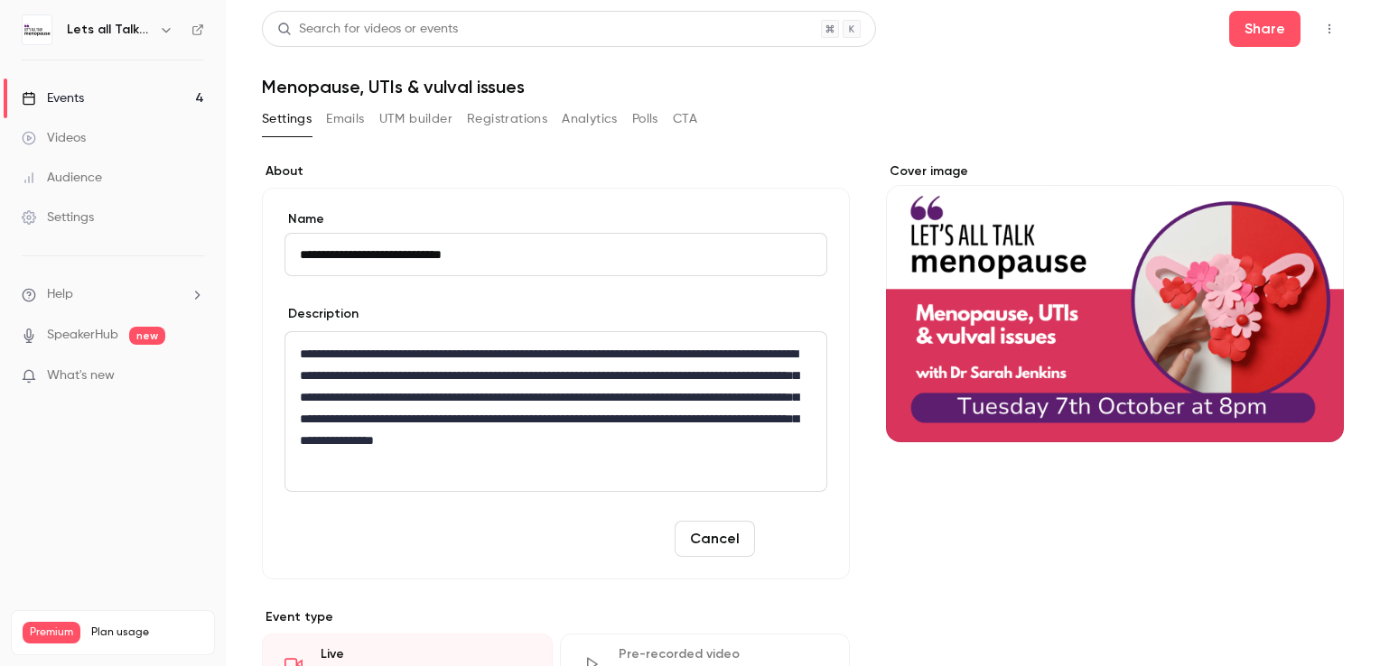
click at [795, 534] on button "Save" at bounding box center [794, 539] width 65 height 36
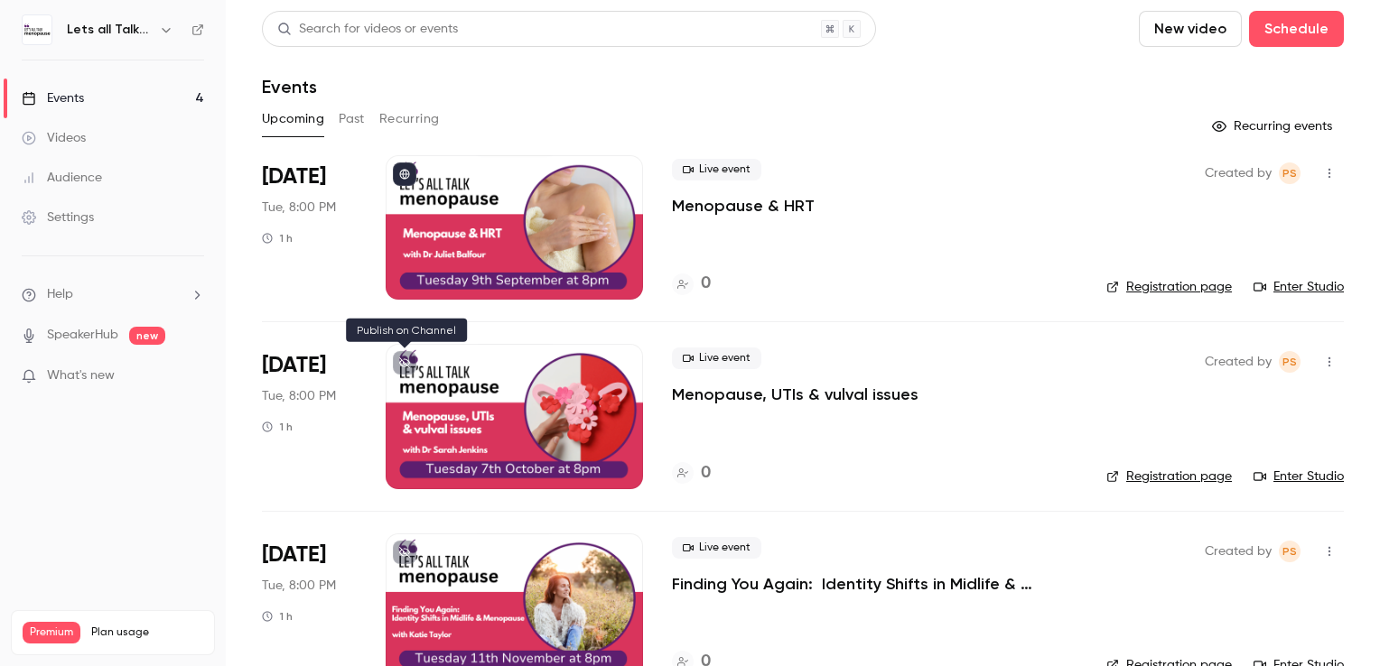
click at [407, 361] on icon at bounding box center [404, 363] width 11 height 11
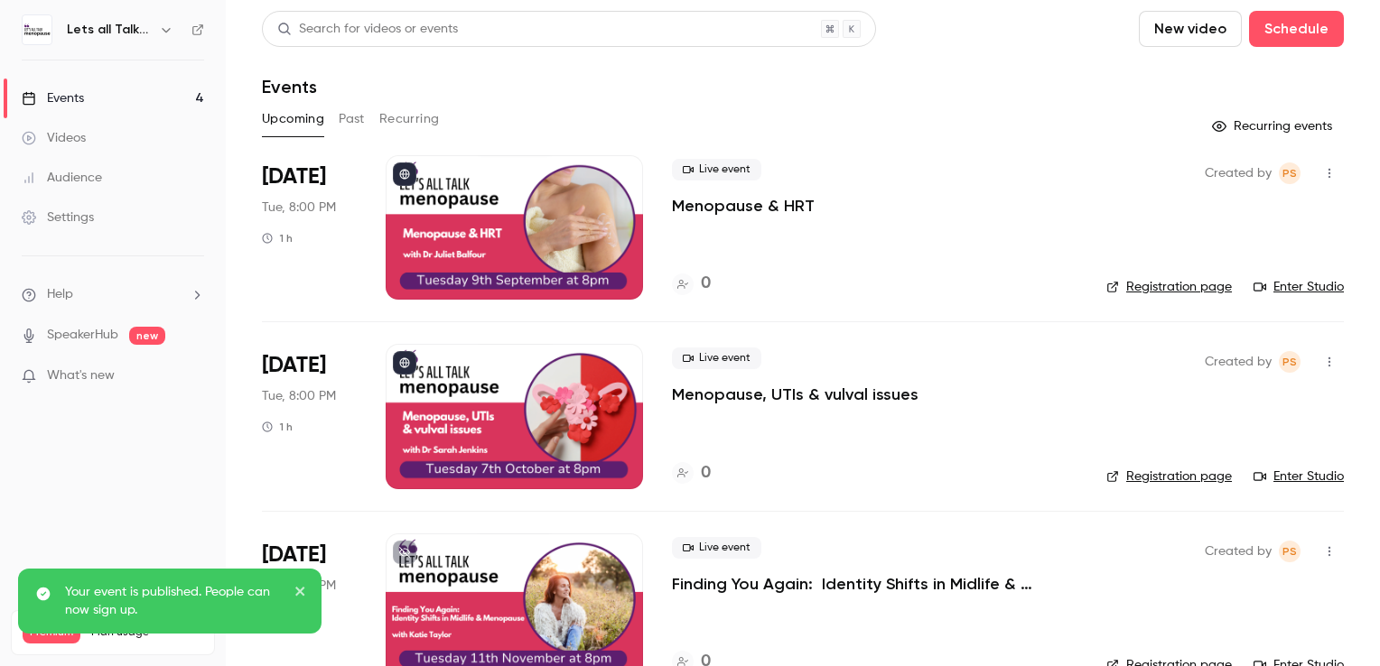
scroll to position [181, 0]
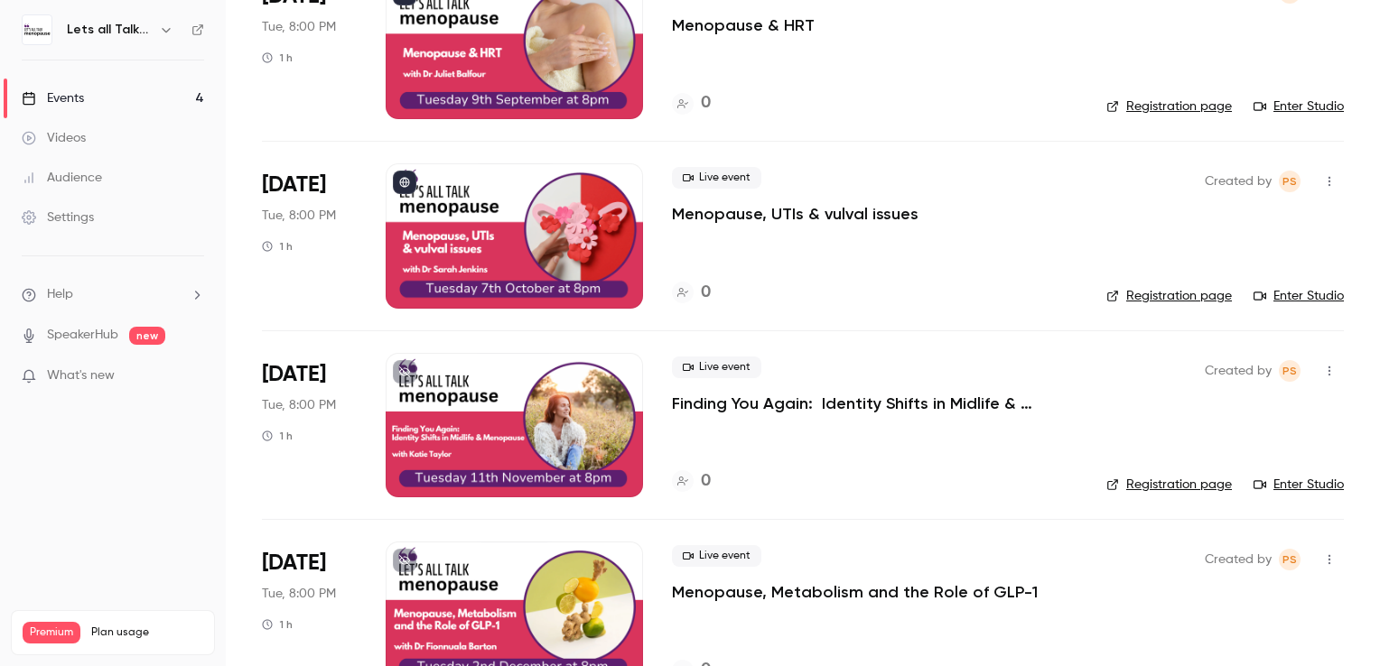
click at [486, 396] on div at bounding box center [514, 425] width 257 height 144
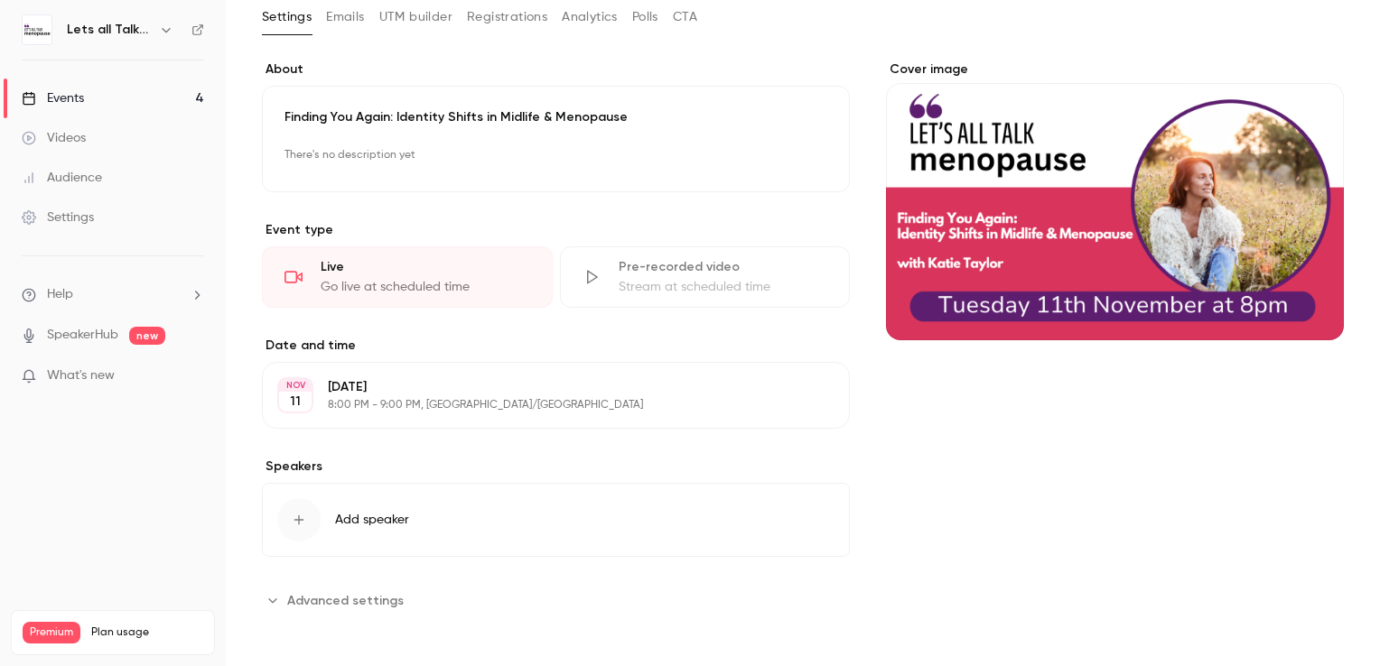
scroll to position [103, 0]
click at [770, 157] on icon "button" at bounding box center [777, 155] width 14 height 14
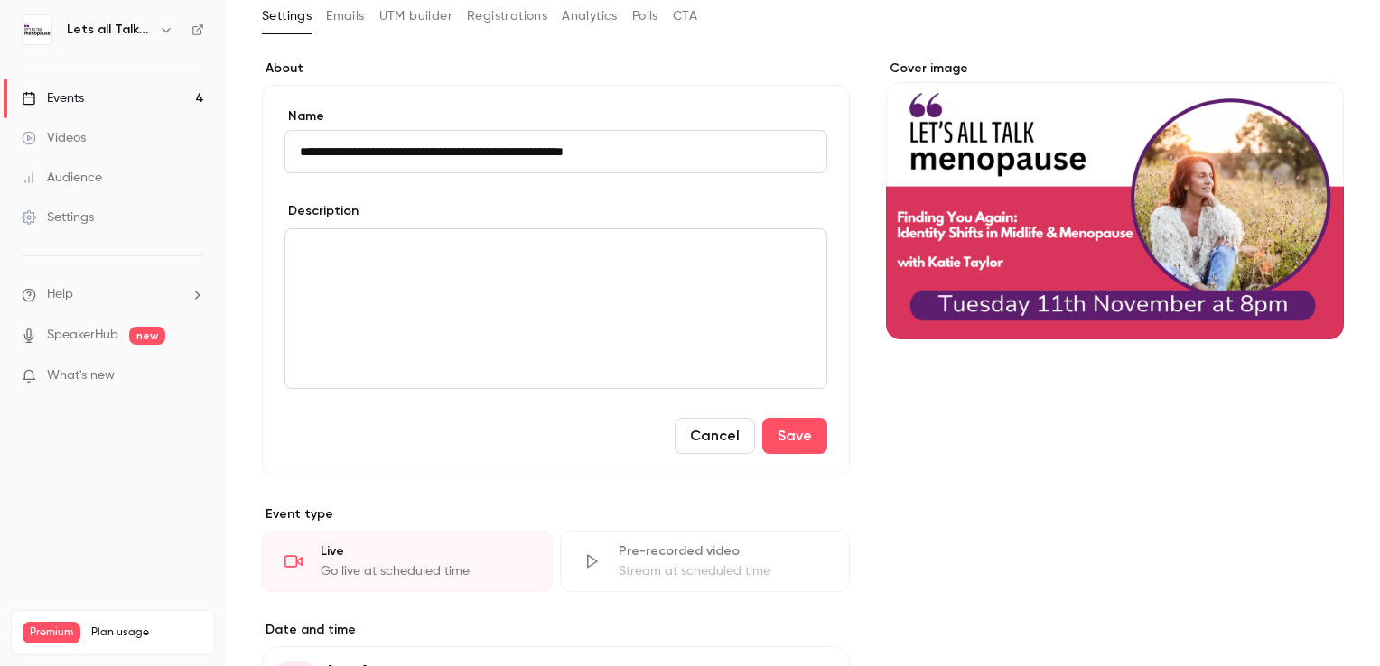
click at [379, 255] on p "editor" at bounding box center [556, 251] width 512 height 22
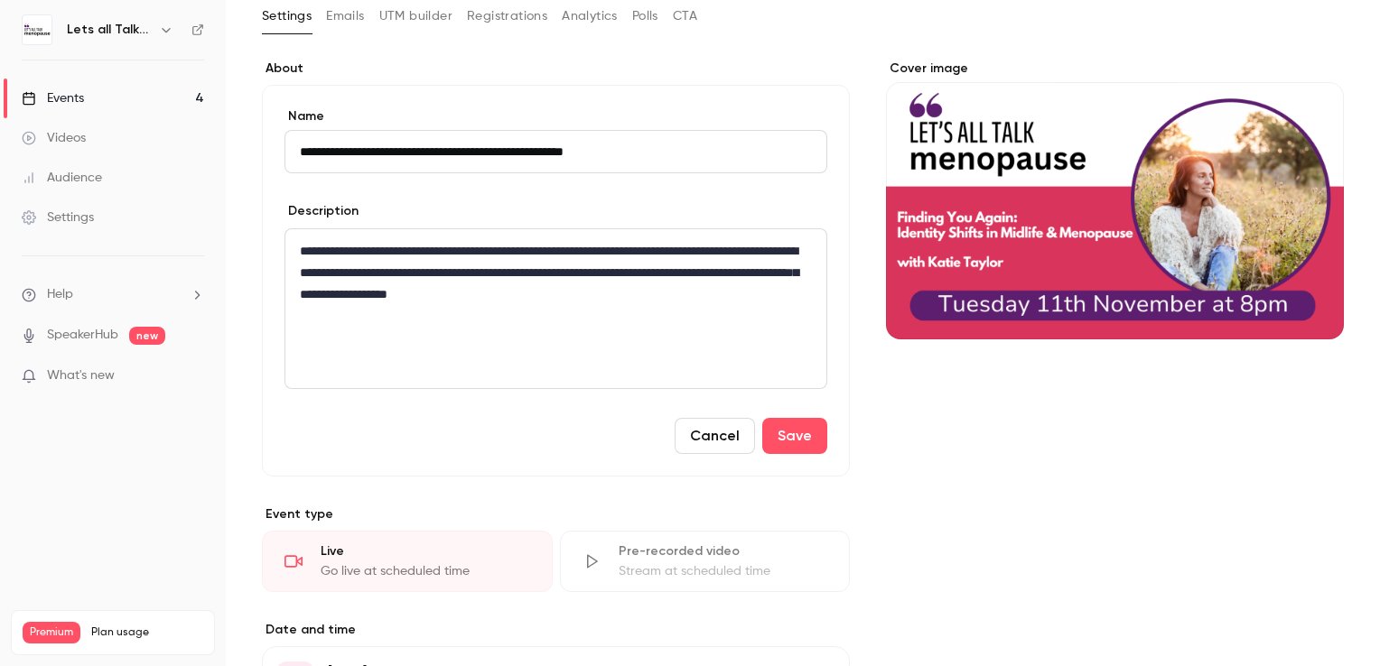
scroll to position [0, 0]
click at [800, 431] on button "Save" at bounding box center [794, 436] width 65 height 36
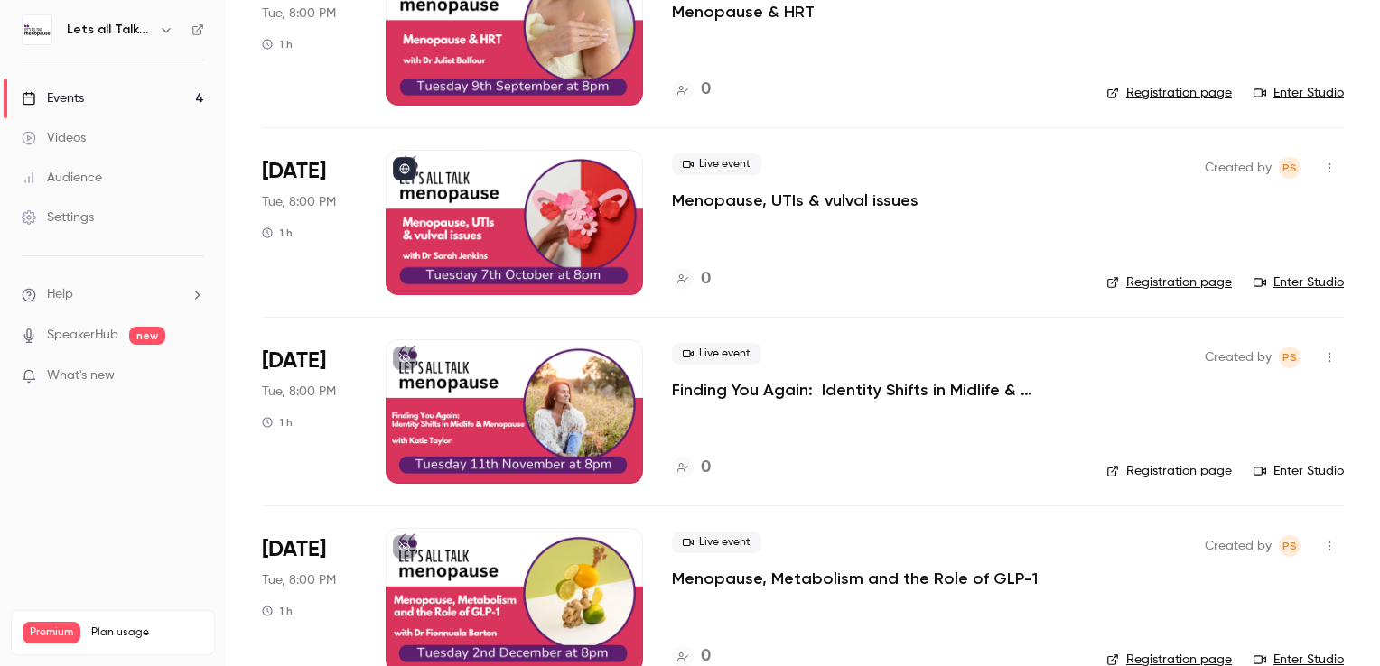
scroll to position [232, 0]
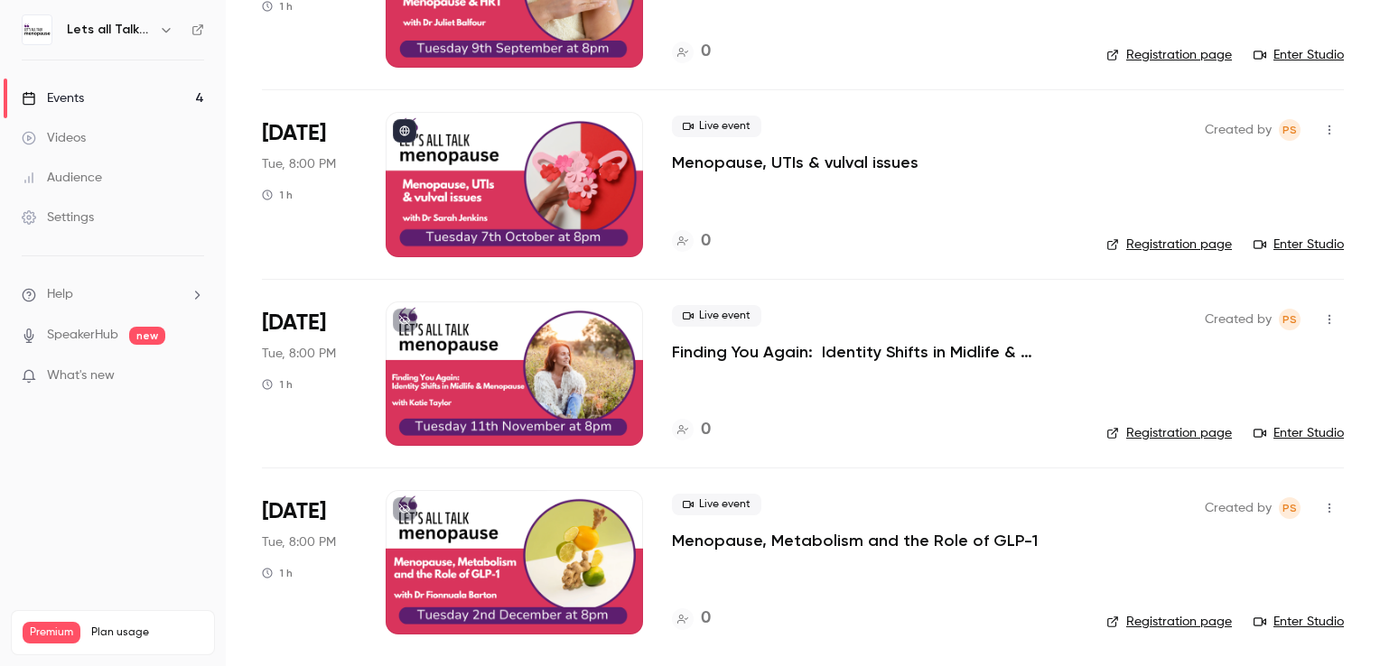
click at [464, 527] on div at bounding box center [514, 562] width 257 height 144
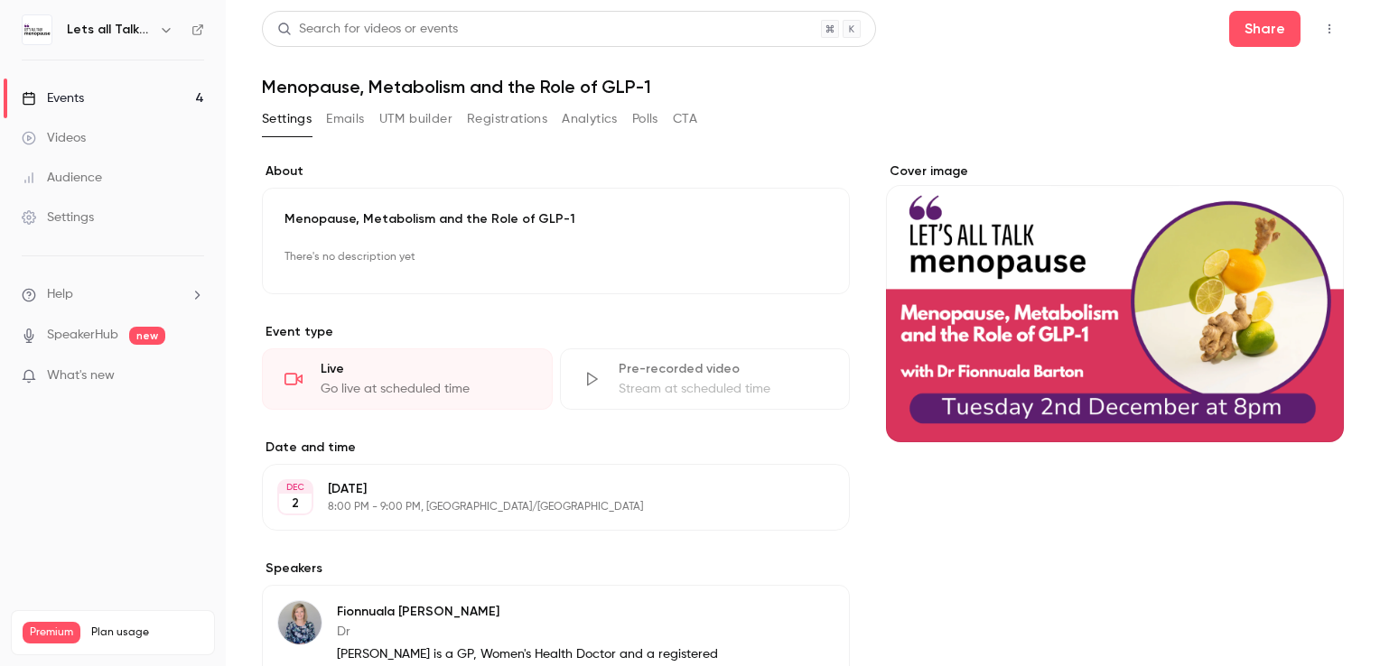
click at [376, 256] on p "There's no description yet" at bounding box center [555, 257] width 543 height 29
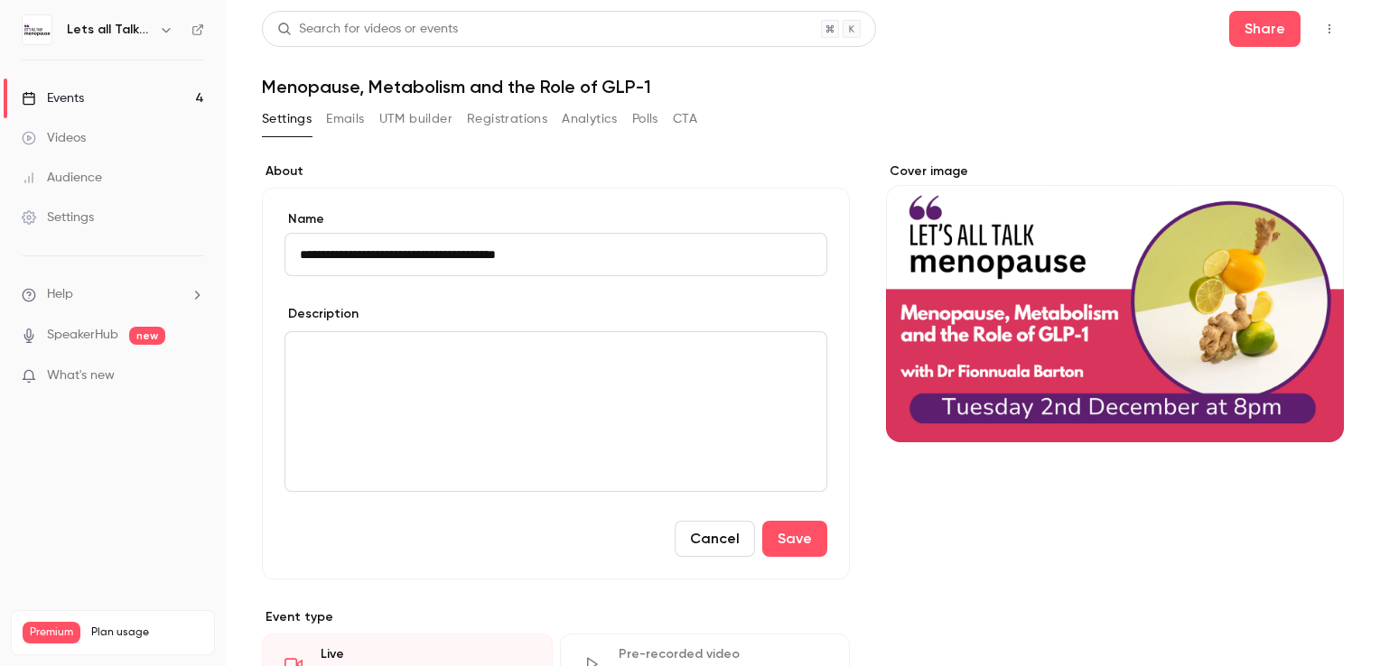
click at [630, 381] on div "editor" at bounding box center [555, 411] width 541 height 159
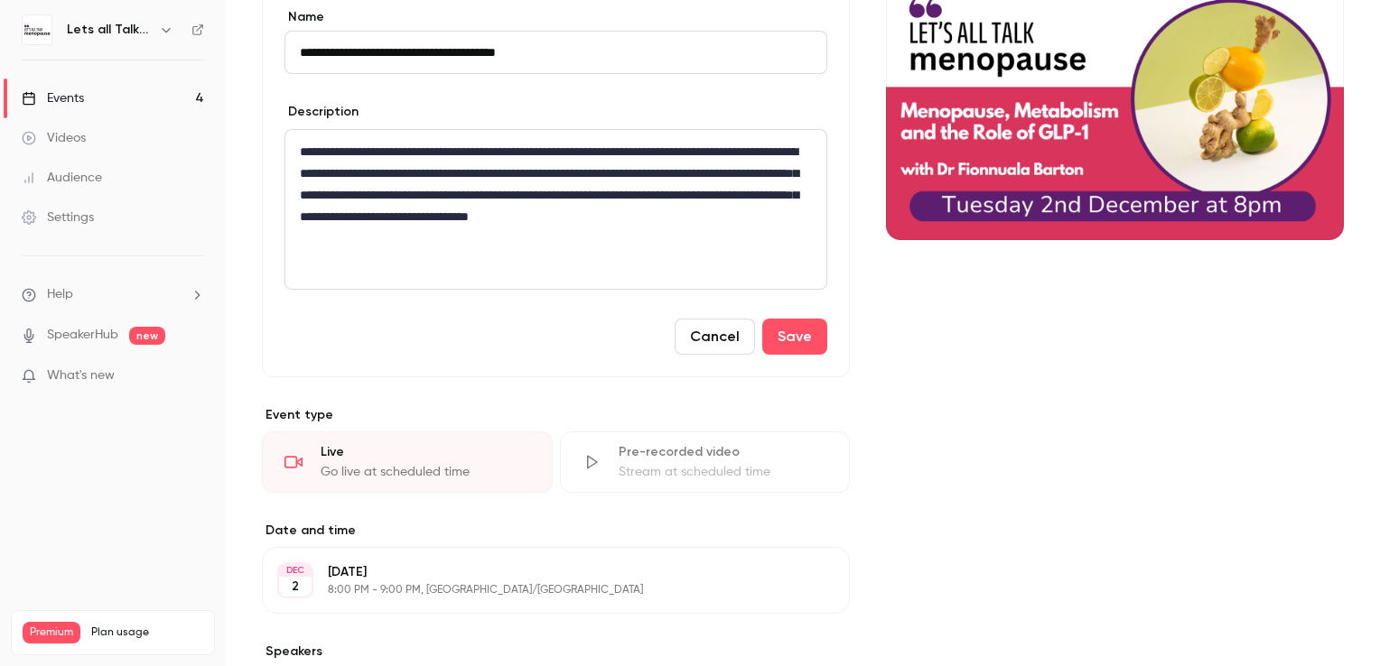
scroll to position [55, 0]
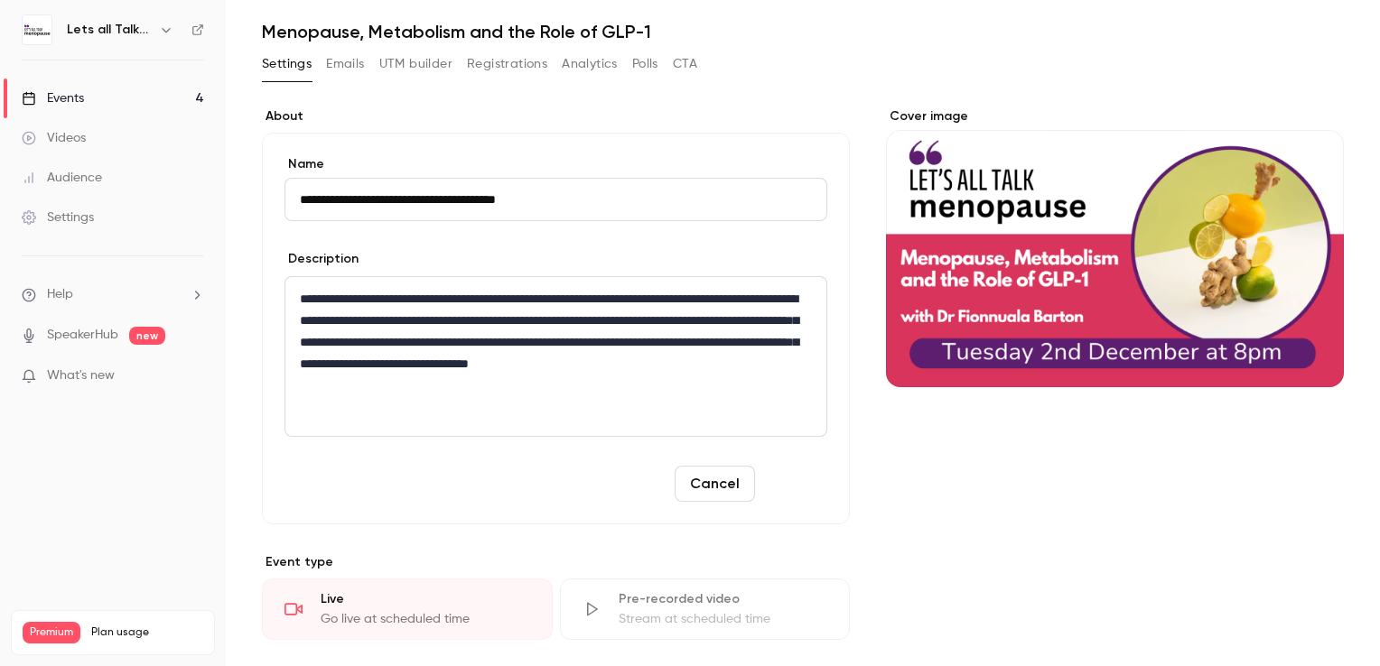
click at [808, 480] on button "Save" at bounding box center [794, 484] width 65 height 36
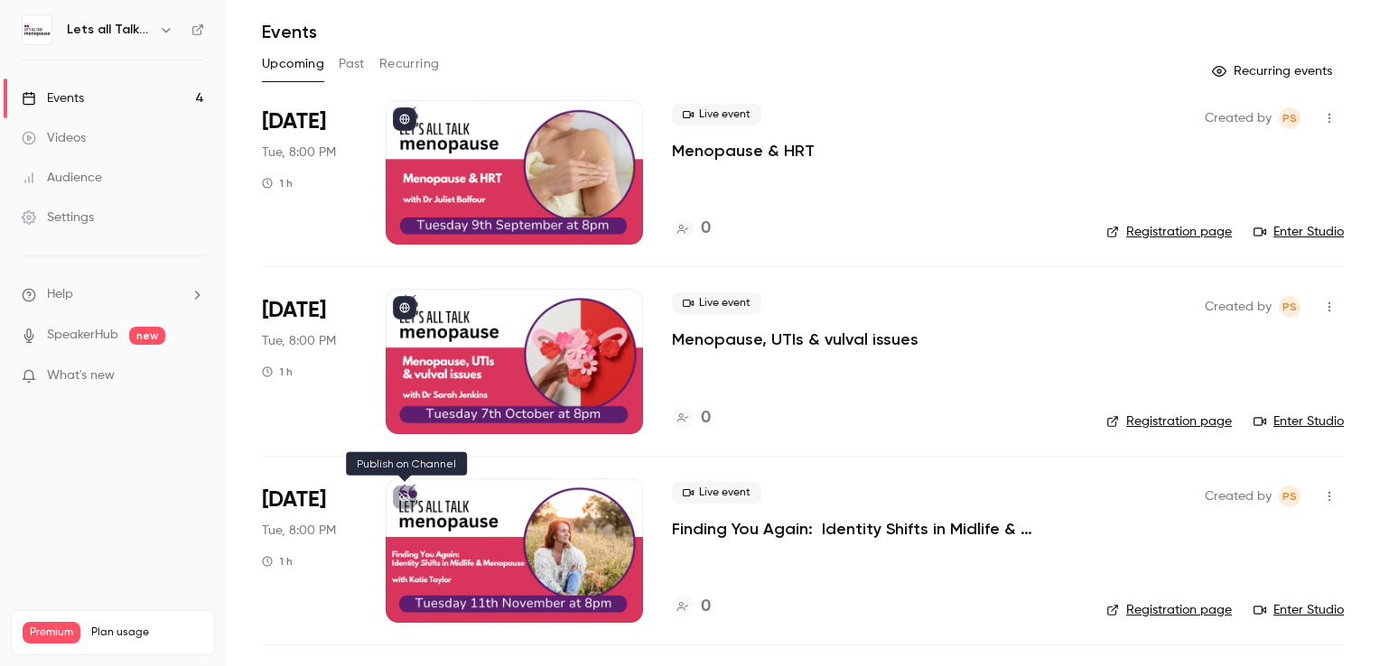
click at [408, 493] on icon at bounding box center [404, 497] width 11 height 11
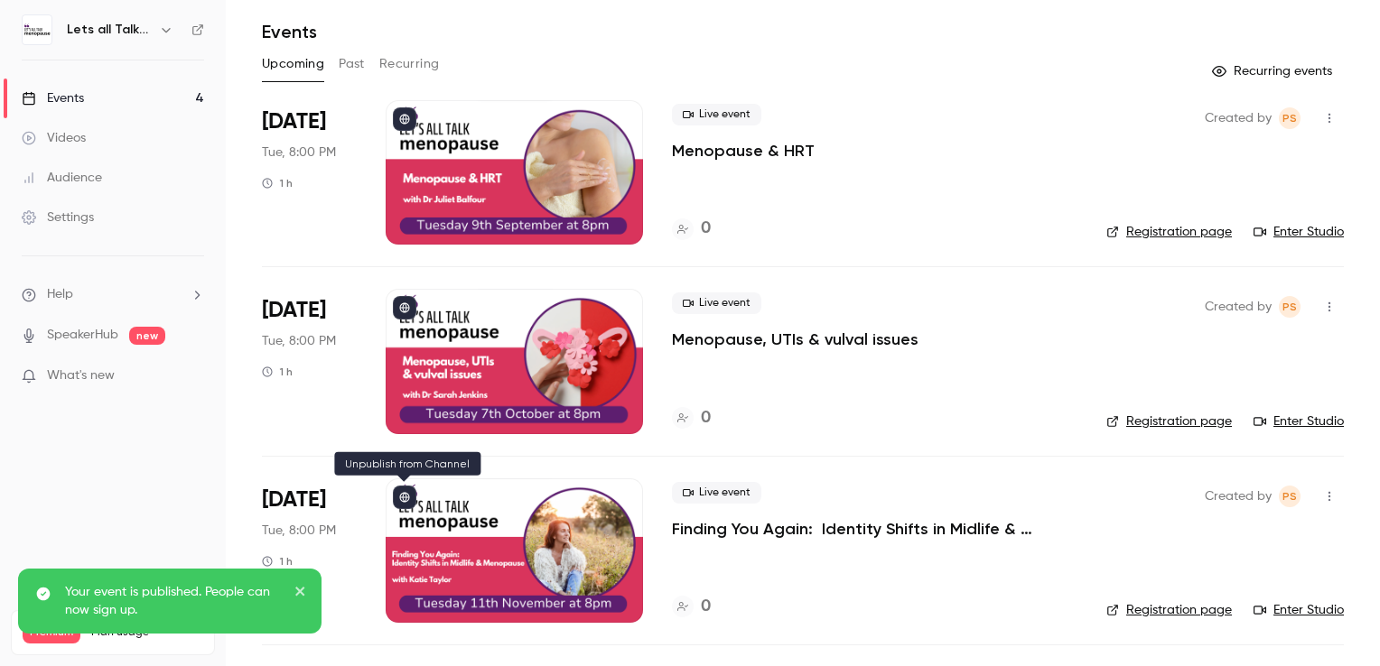
click at [409, 492] on icon at bounding box center [404, 497] width 11 height 11
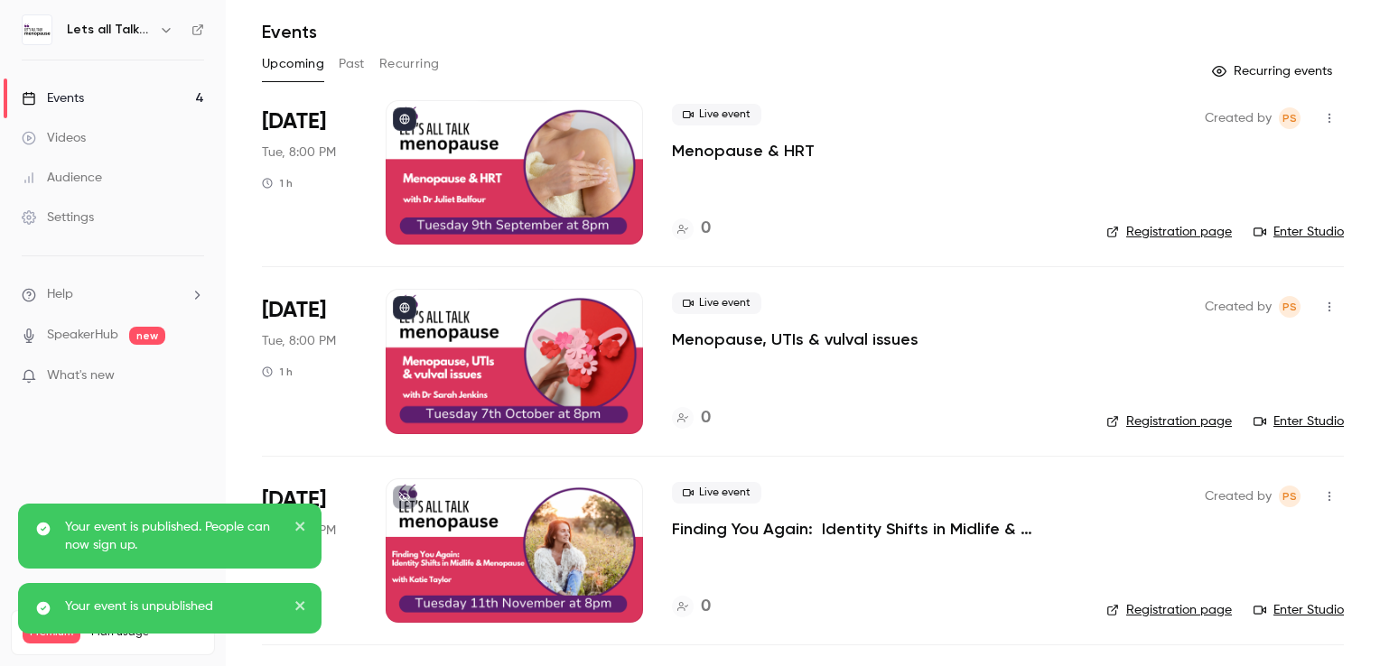
click at [411, 495] on button at bounding box center [404, 497] width 23 height 23
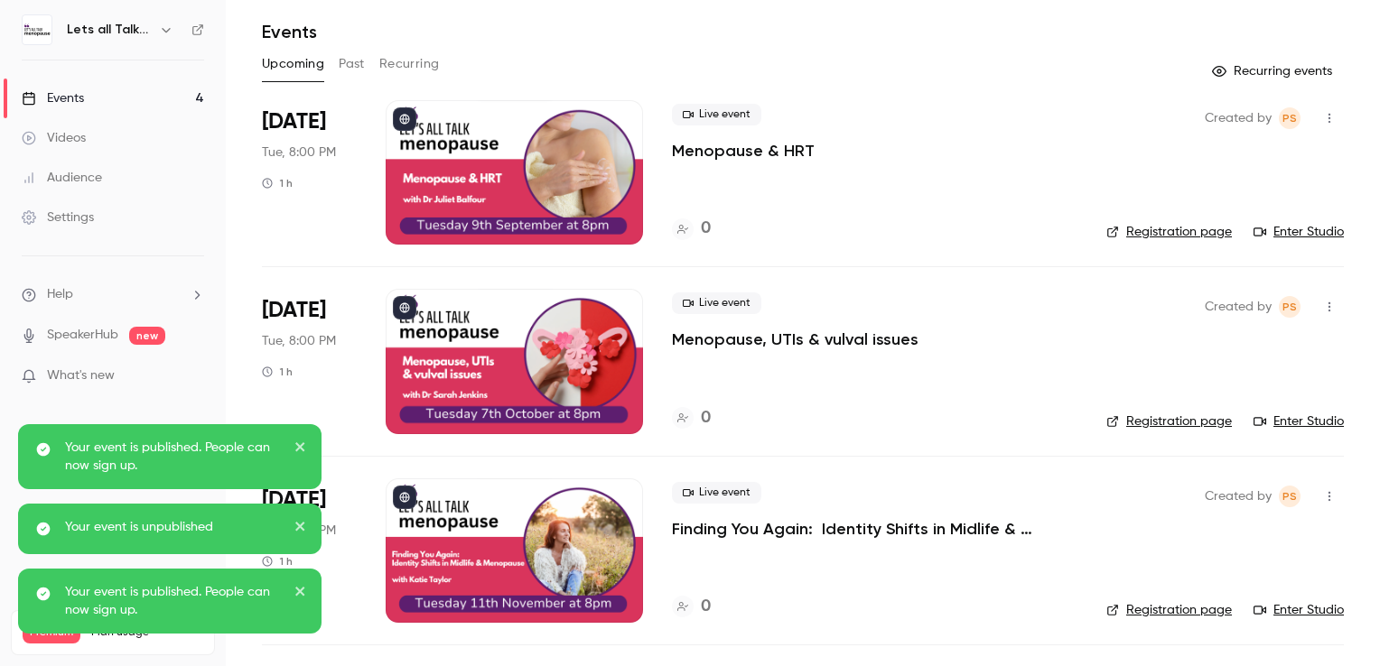
scroll to position [232, 0]
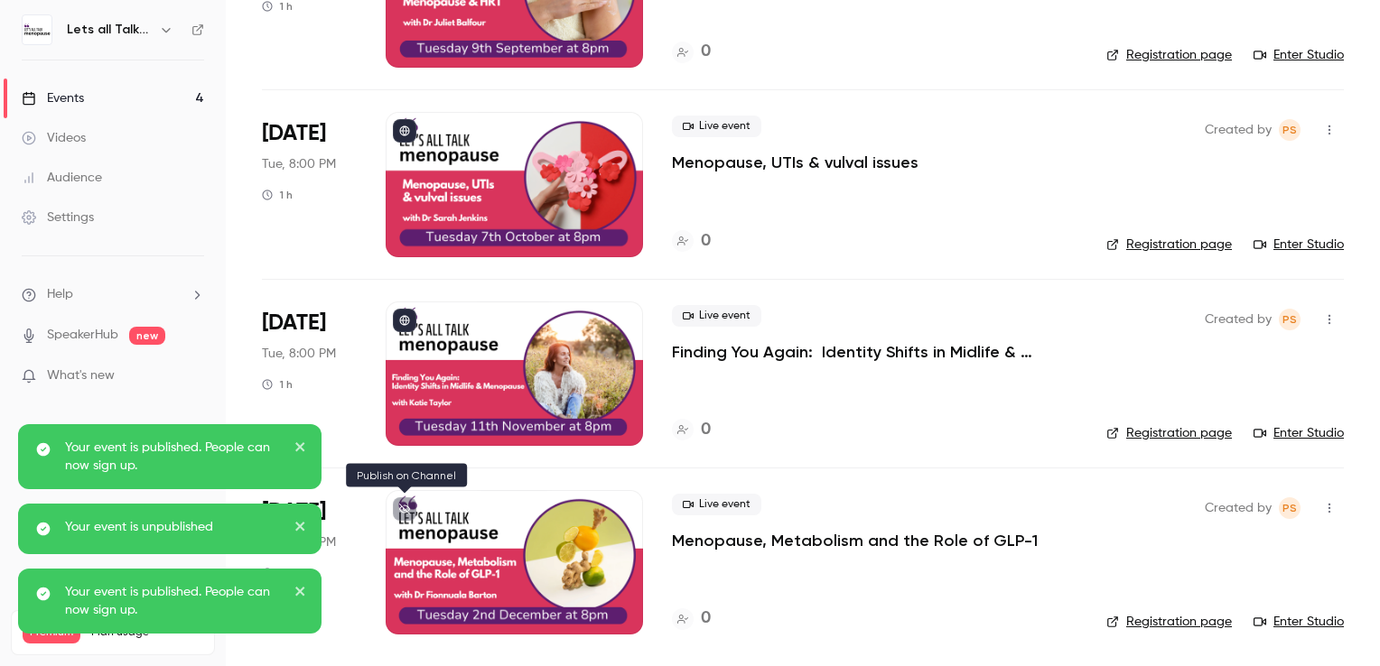
click at [408, 511] on icon at bounding box center [404, 509] width 11 height 11
